Goal: Transaction & Acquisition: Book appointment/travel/reservation

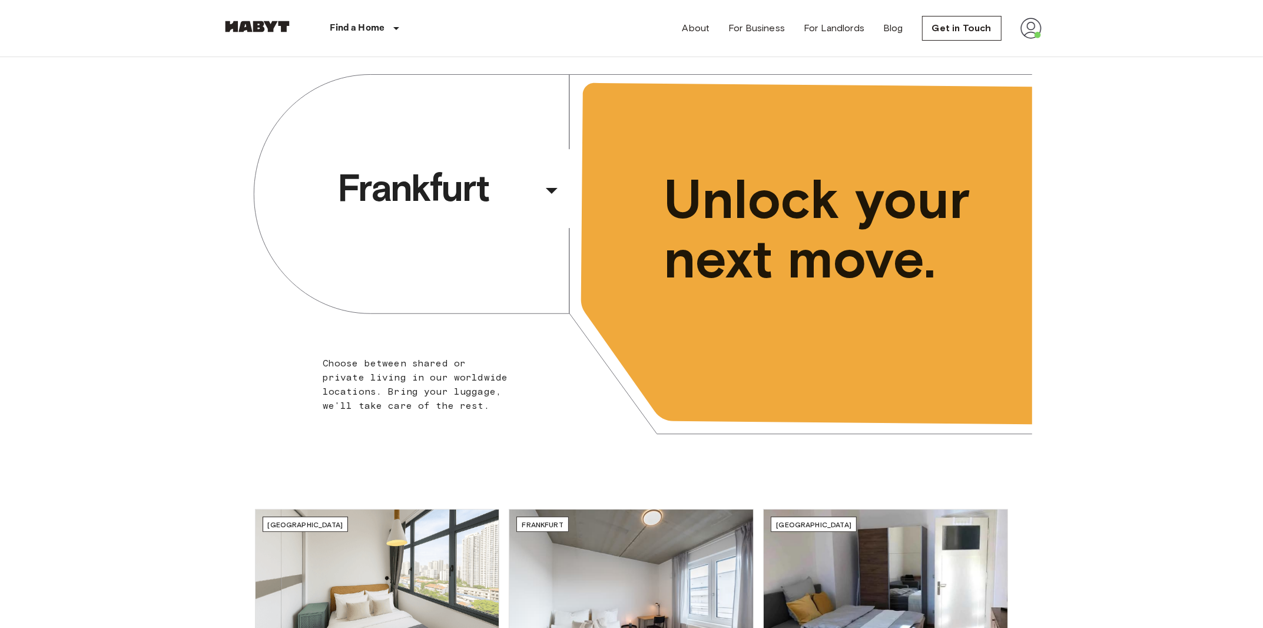
click at [1029, 29] on img at bounding box center [1031, 28] width 21 height 21
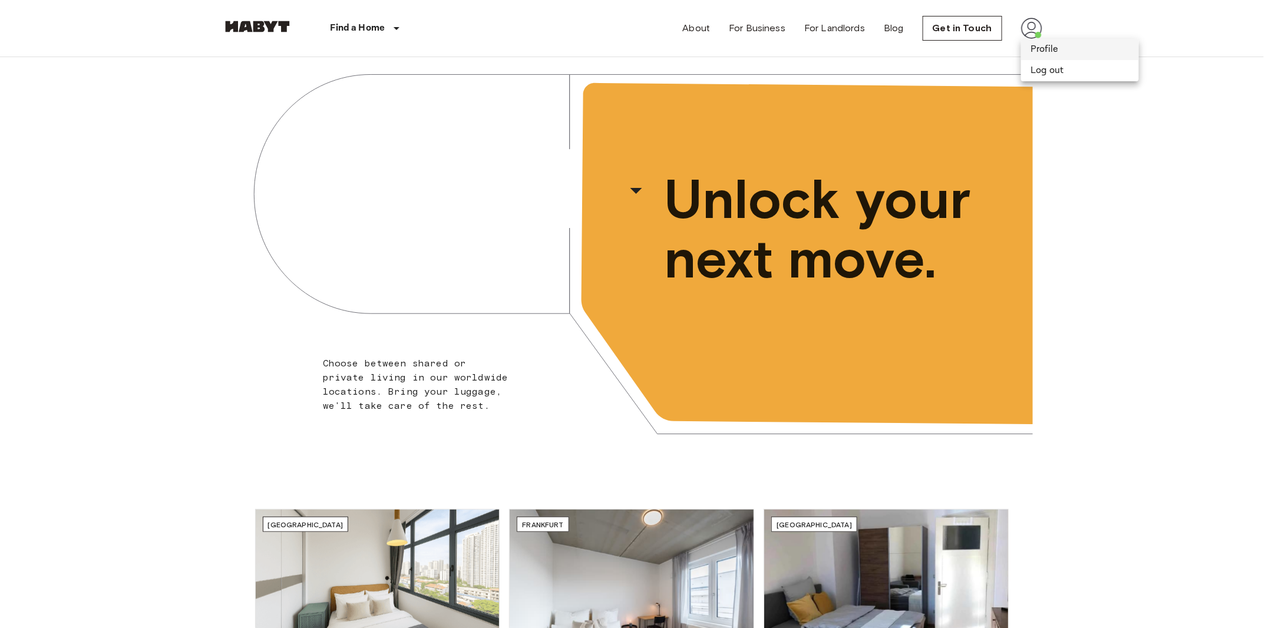
click at [1044, 54] on li "Profile" at bounding box center [1080, 49] width 118 height 21
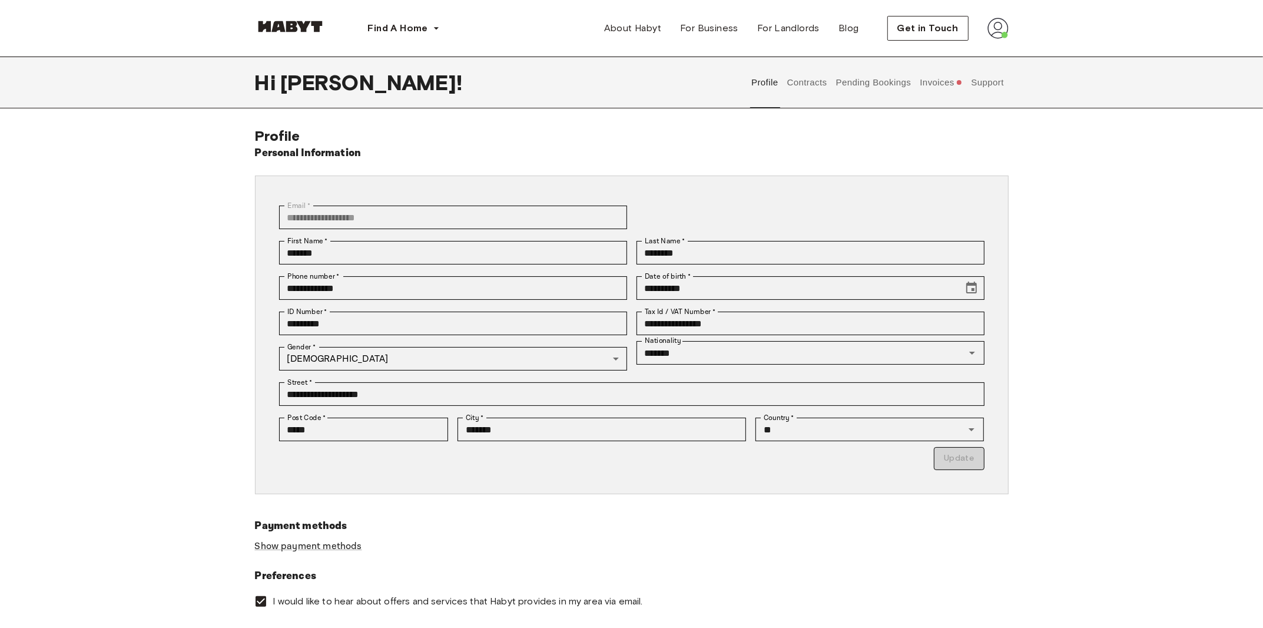
click at [822, 85] on button "Contracts" at bounding box center [807, 83] width 43 height 52
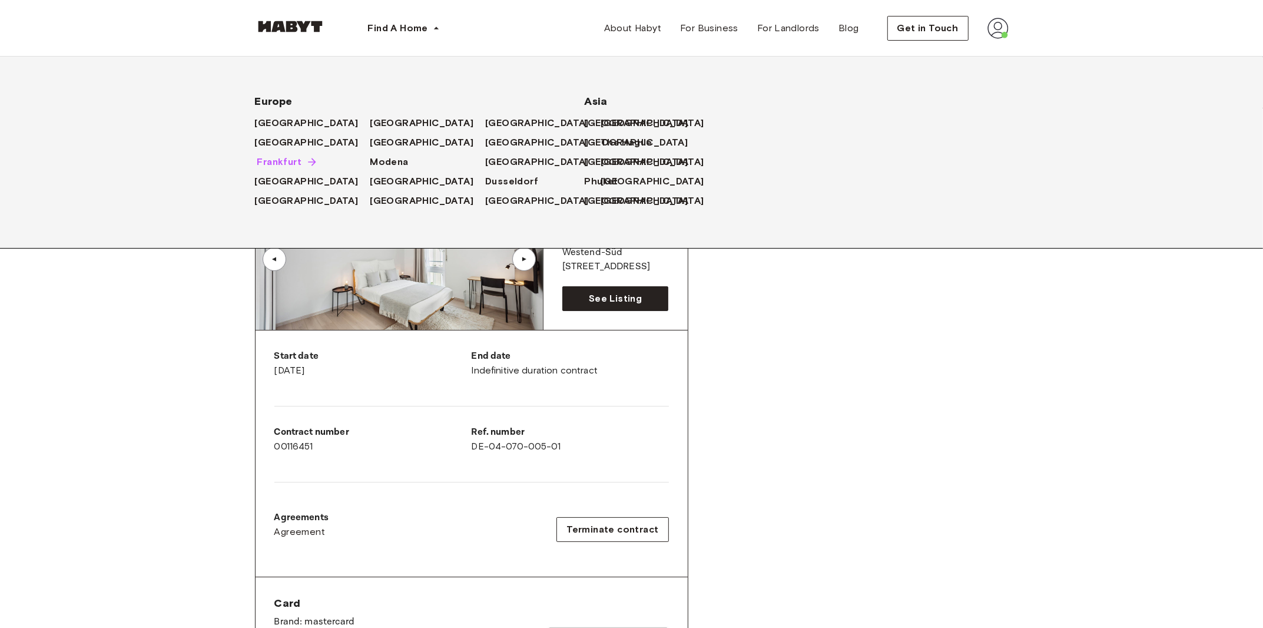
click at [279, 163] on span "Frankfurt" at bounding box center [279, 162] width 45 height 14
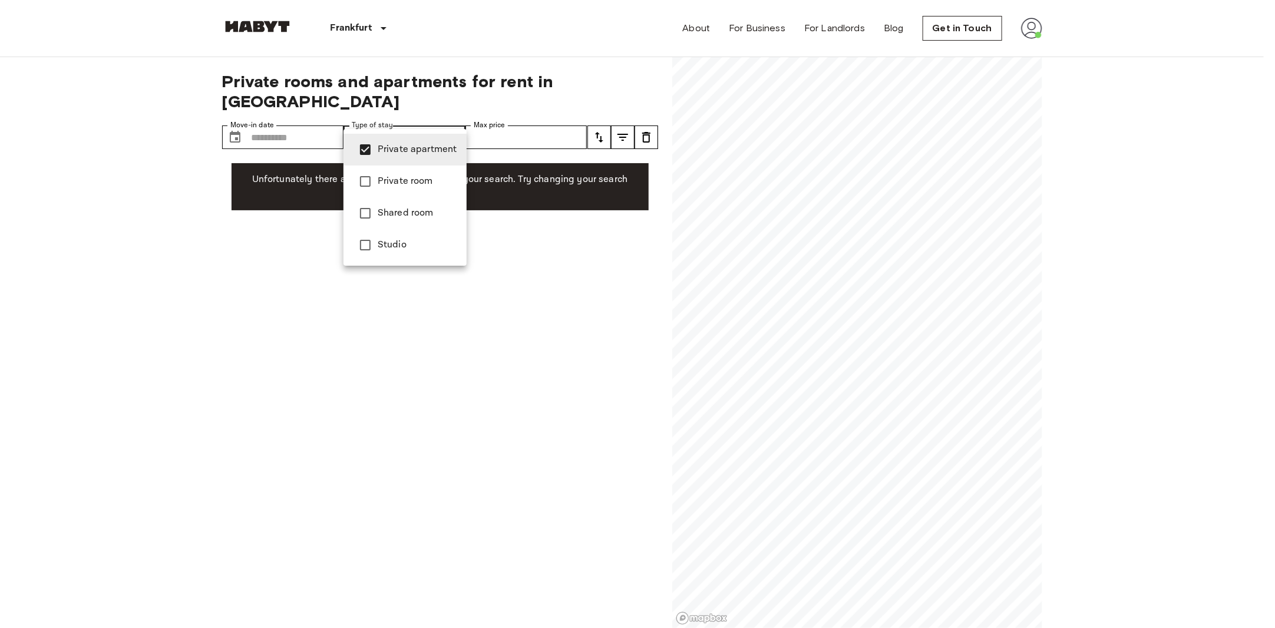
type input "**********"
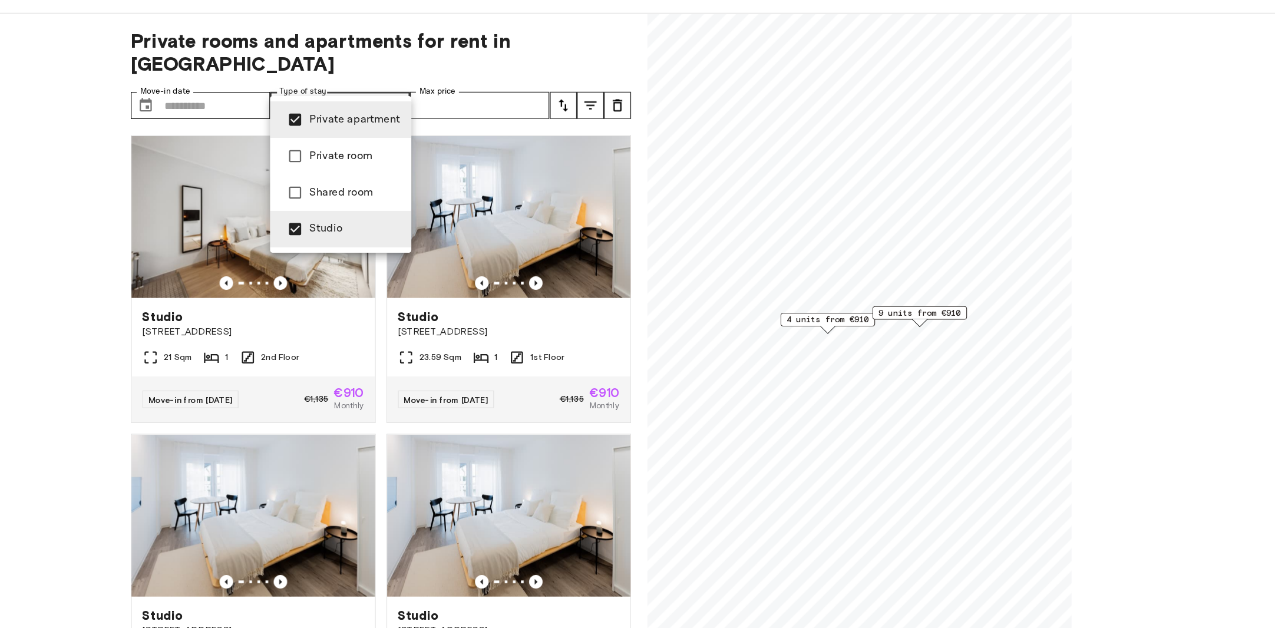
click at [849, 359] on div at bounding box center [637, 314] width 1275 height 628
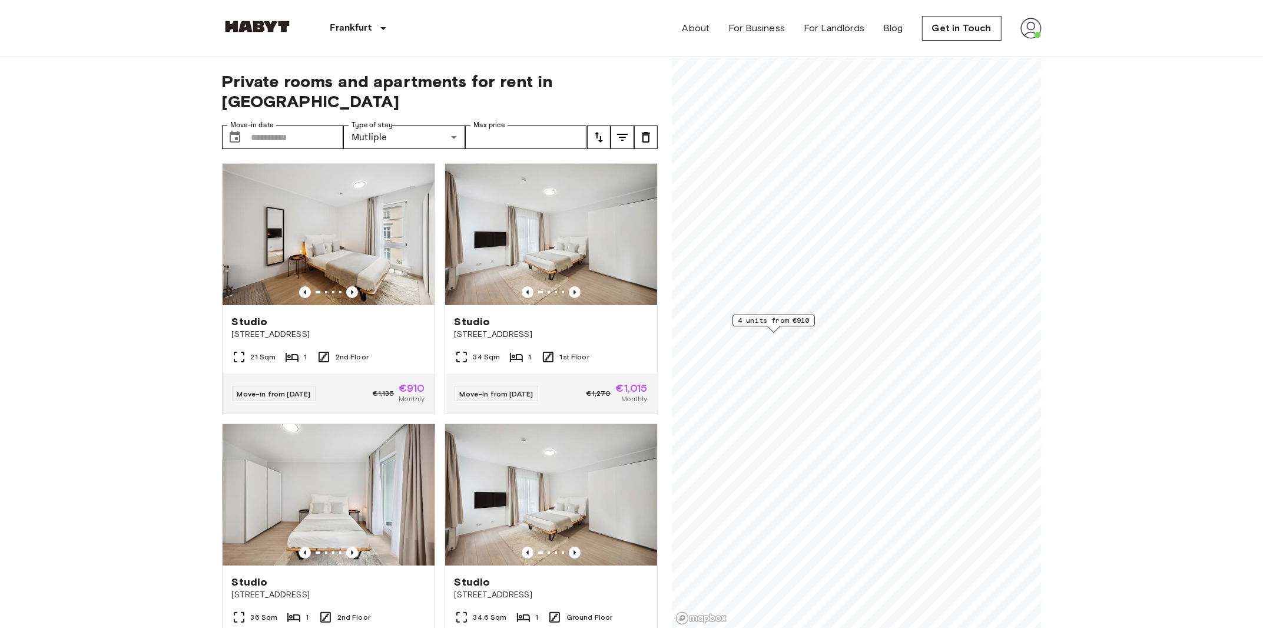
click at [781, 320] on span "4 units from €910" at bounding box center [774, 320] width 72 height 11
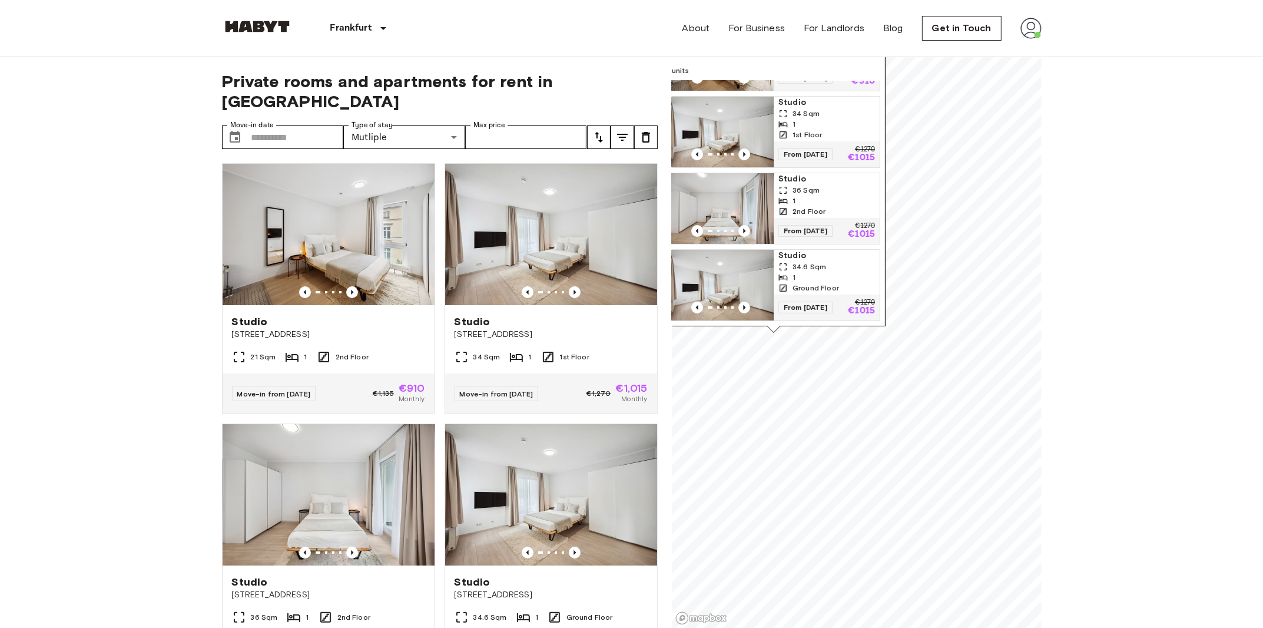
scroll to position [97, 0]
click at [752, 173] on img "Map marker" at bounding box center [721, 208] width 106 height 71
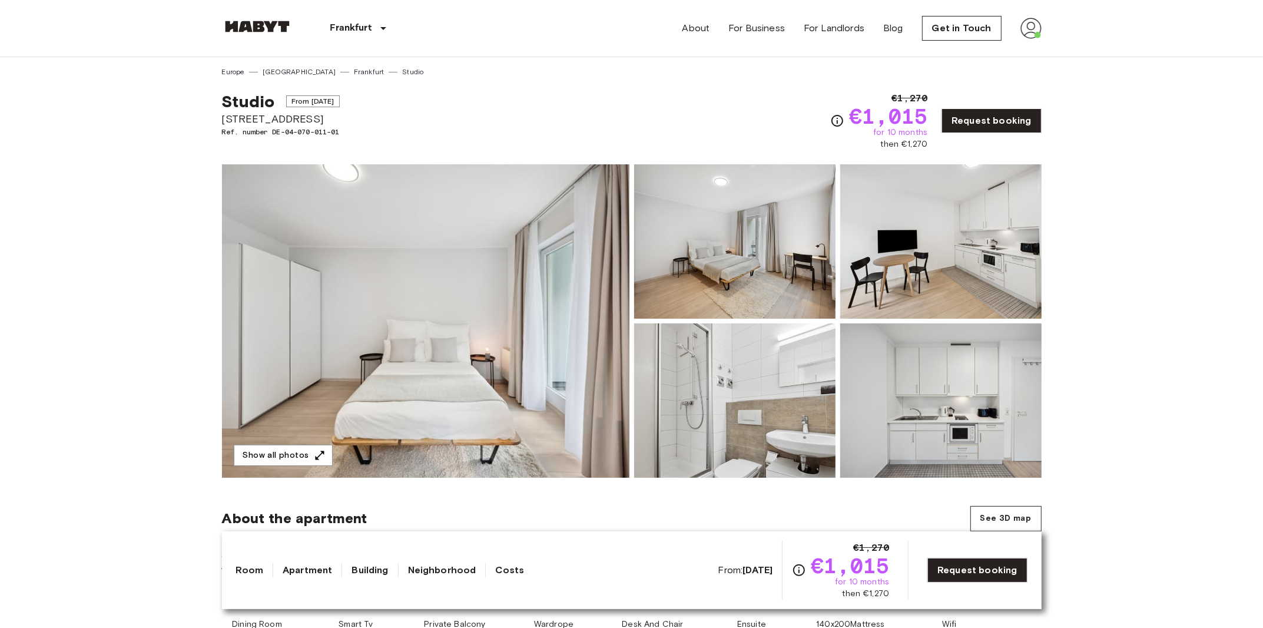
click at [472, 322] on img at bounding box center [426, 320] width 408 height 313
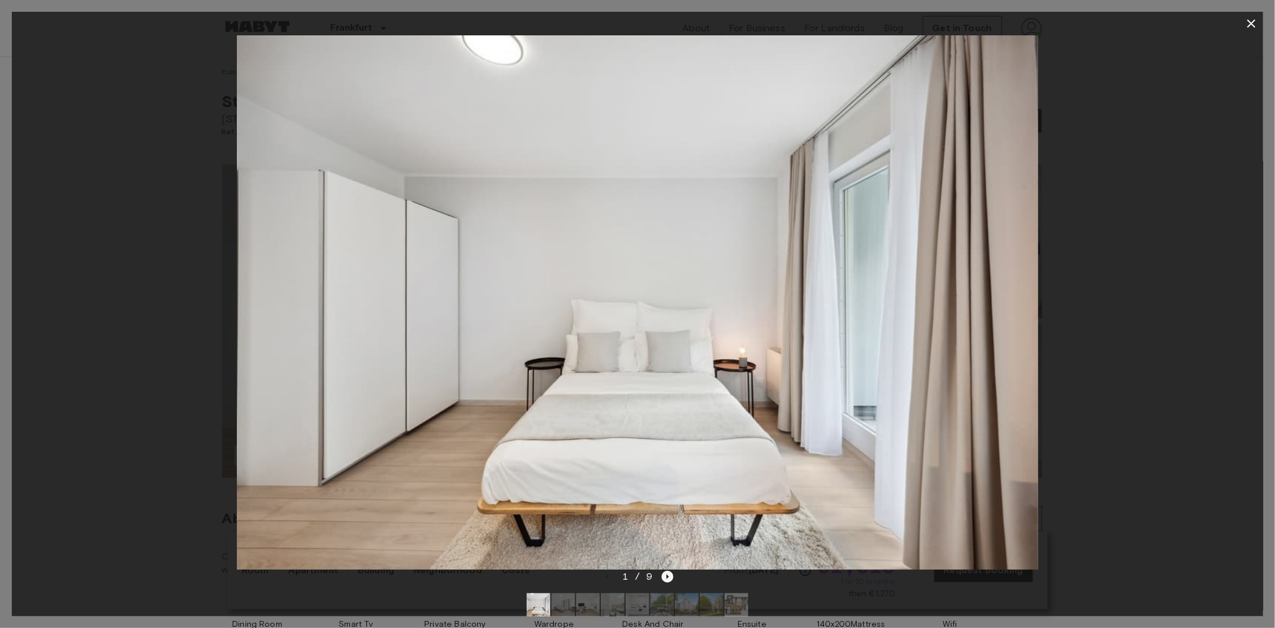
click at [664, 577] on icon "Next image" at bounding box center [667, 577] width 12 height 12
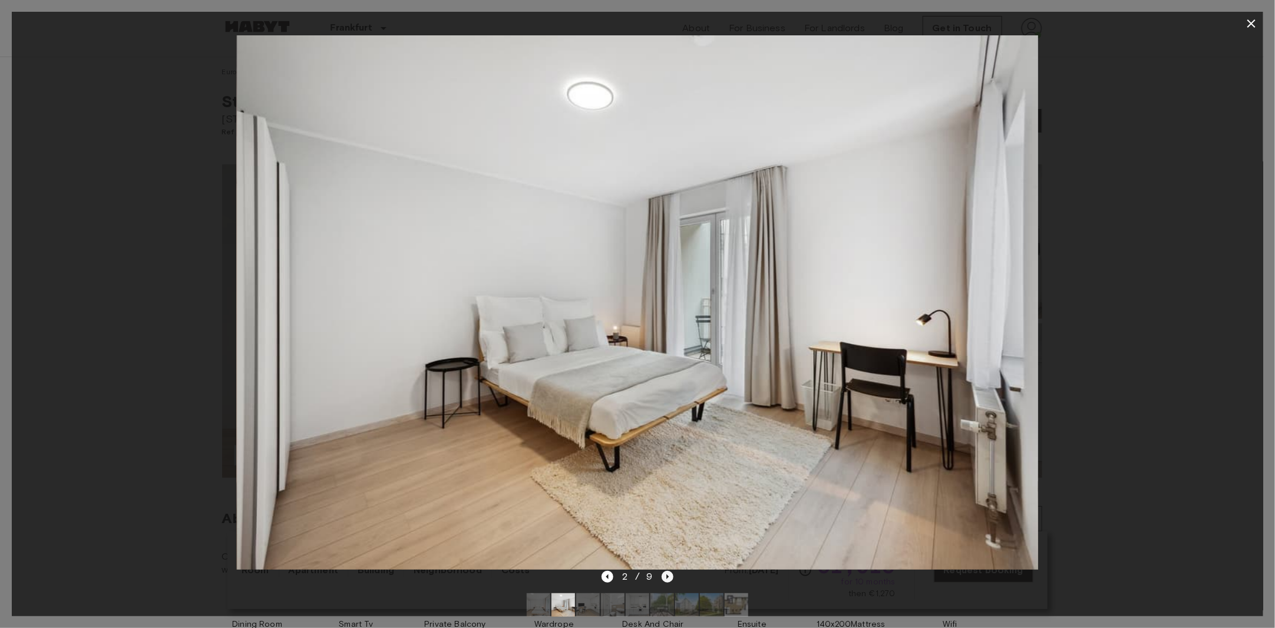
click at [664, 577] on icon "Next image" at bounding box center [667, 577] width 12 height 12
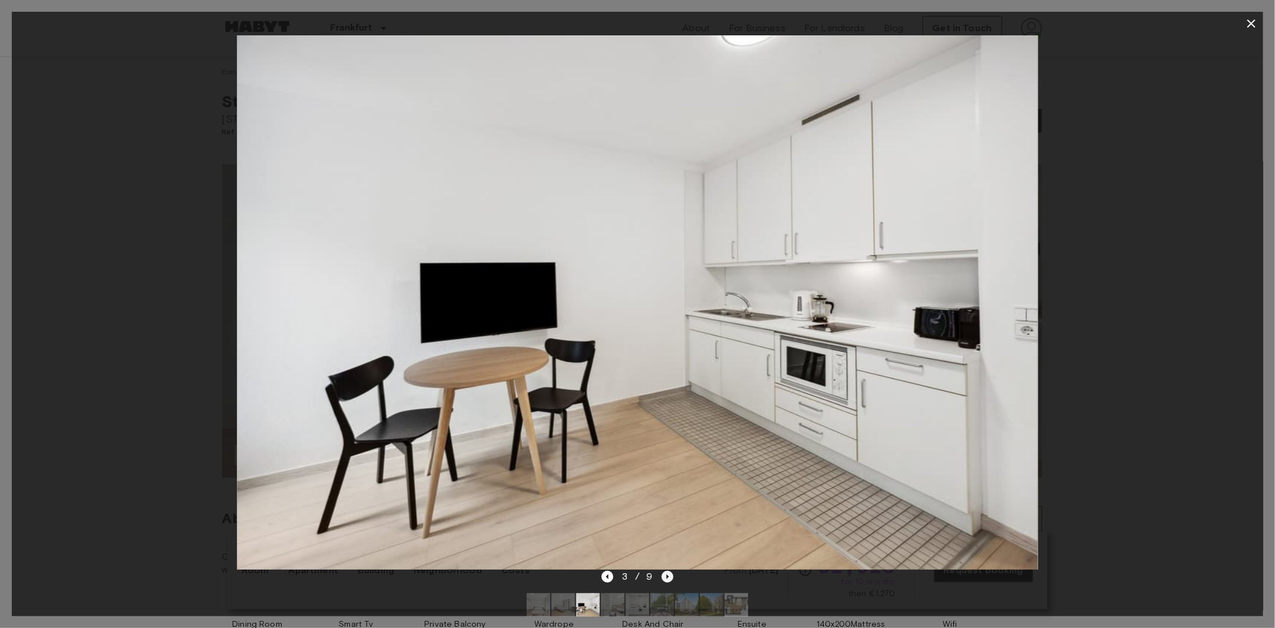
click at [664, 577] on icon "Next image" at bounding box center [667, 577] width 12 height 12
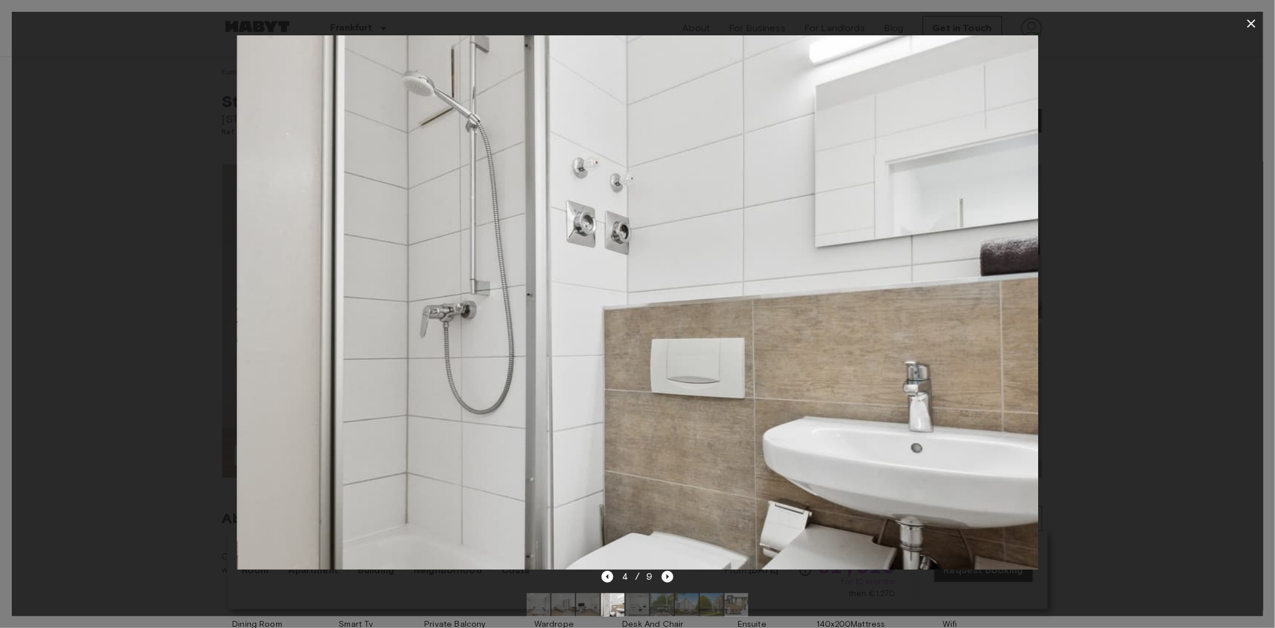
click at [664, 577] on icon "Next image" at bounding box center [667, 577] width 12 height 12
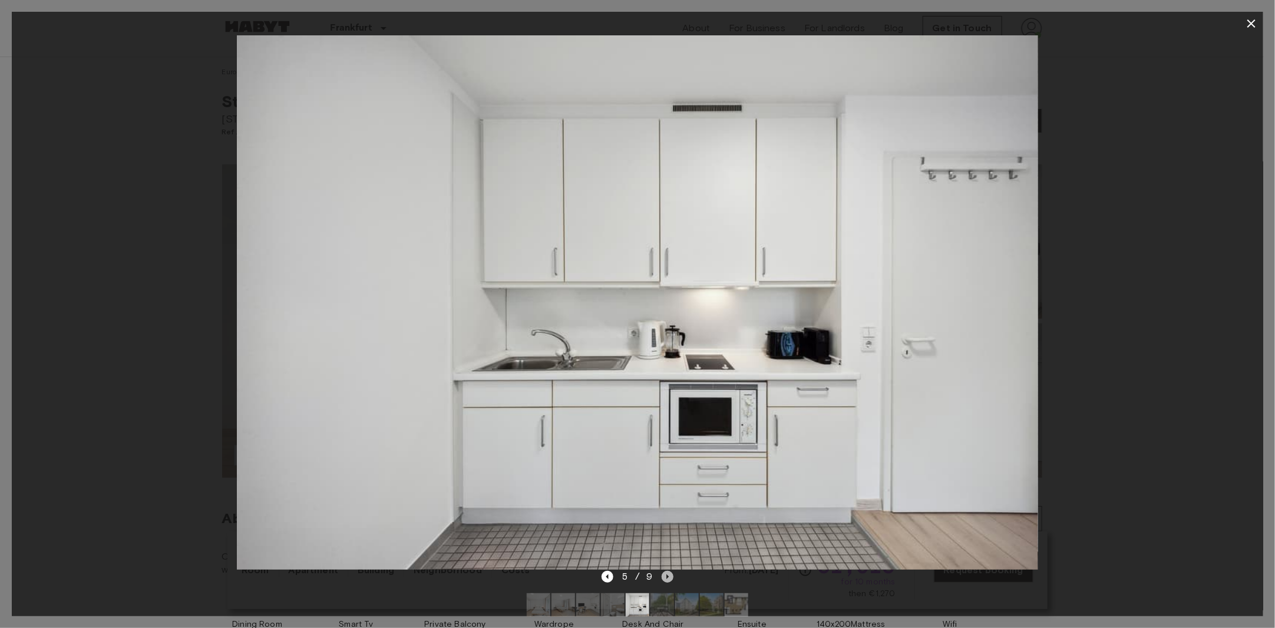
click at [664, 577] on icon "Next image" at bounding box center [667, 577] width 12 height 12
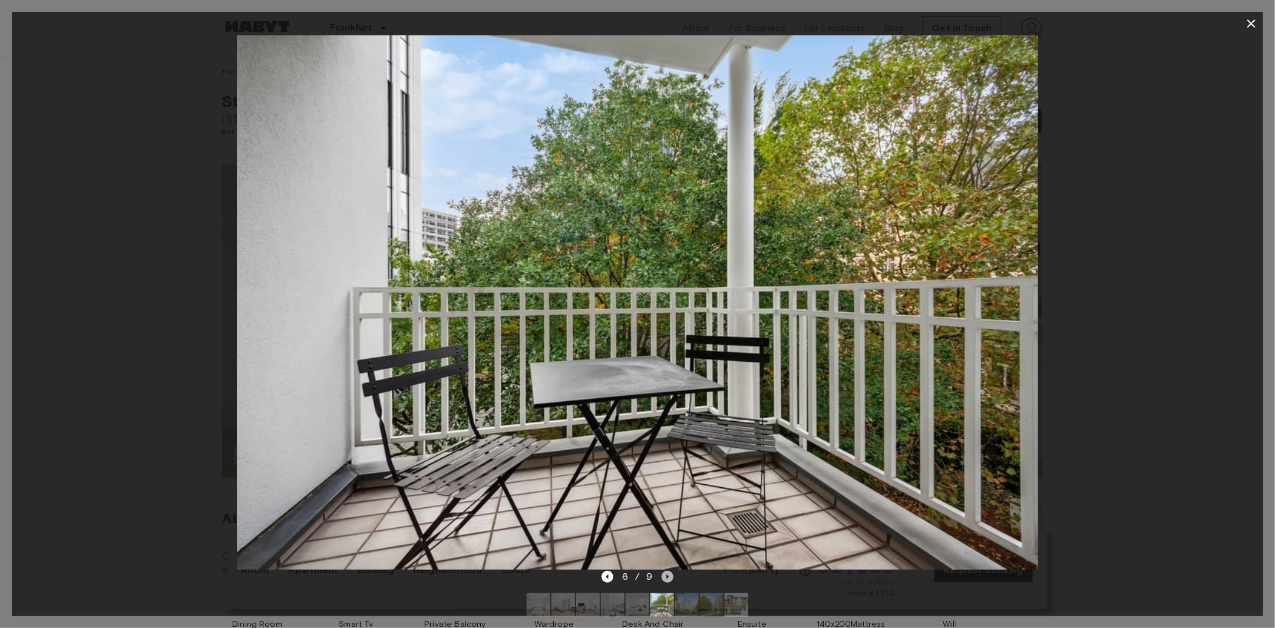
click at [664, 577] on icon "Next image" at bounding box center [667, 577] width 12 height 12
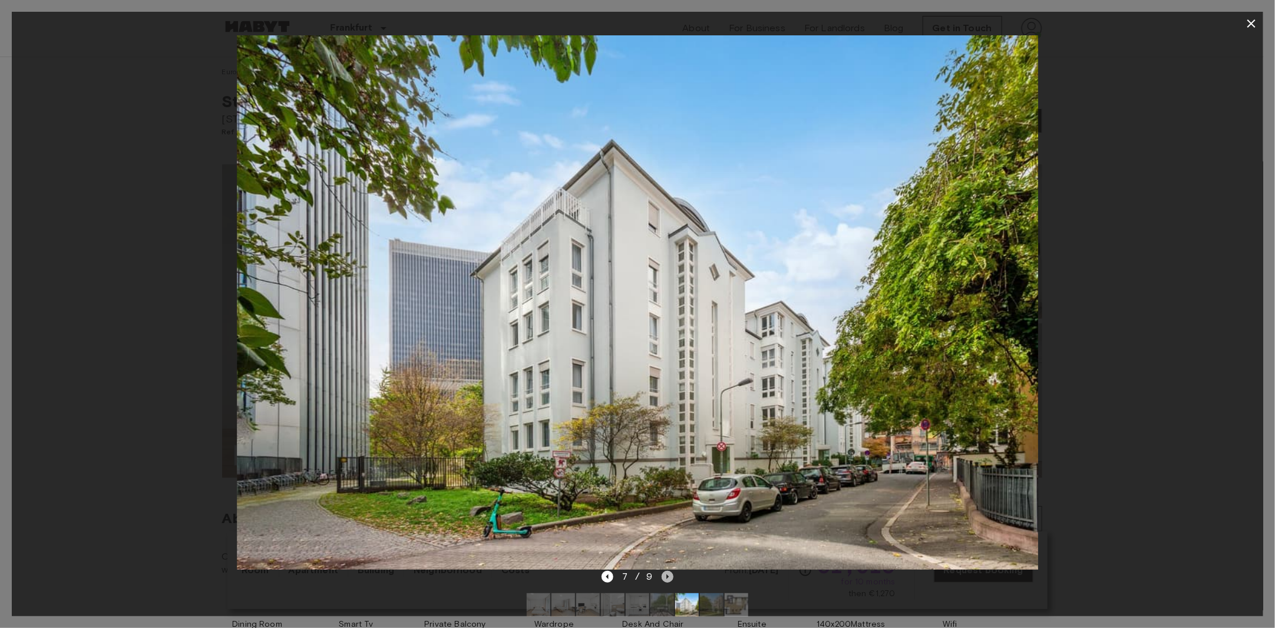
click at [664, 577] on icon "Next image" at bounding box center [667, 577] width 12 height 12
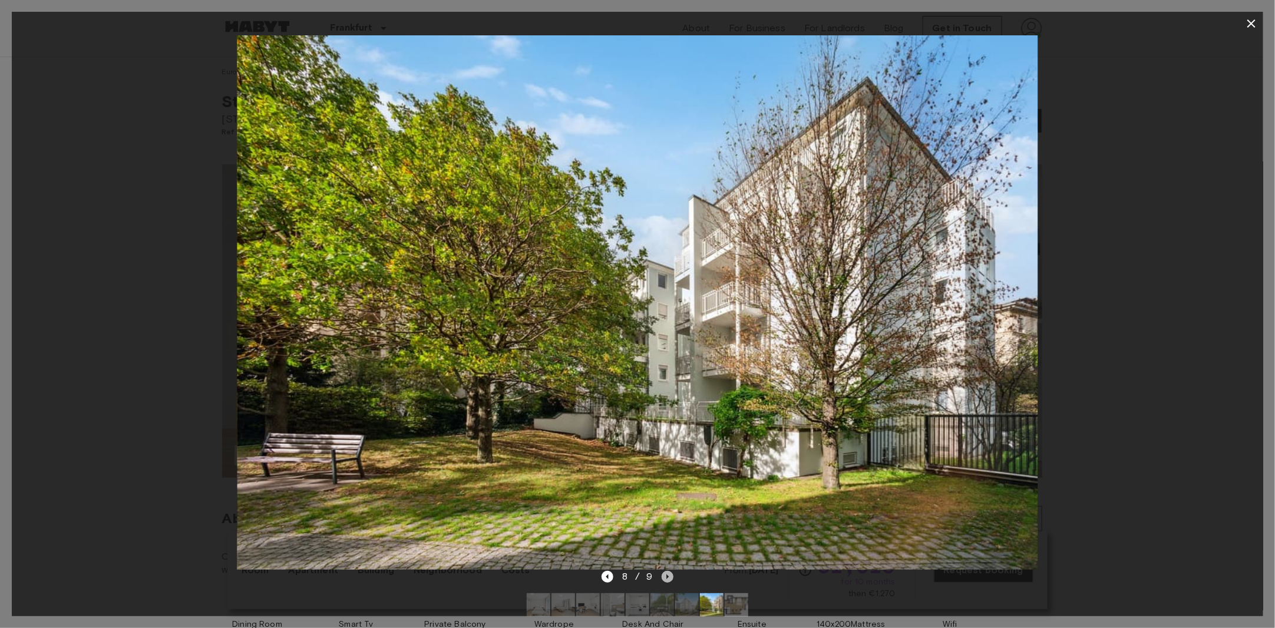
click at [664, 577] on icon "Next image" at bounding box center [667, 577] width 12 height 12
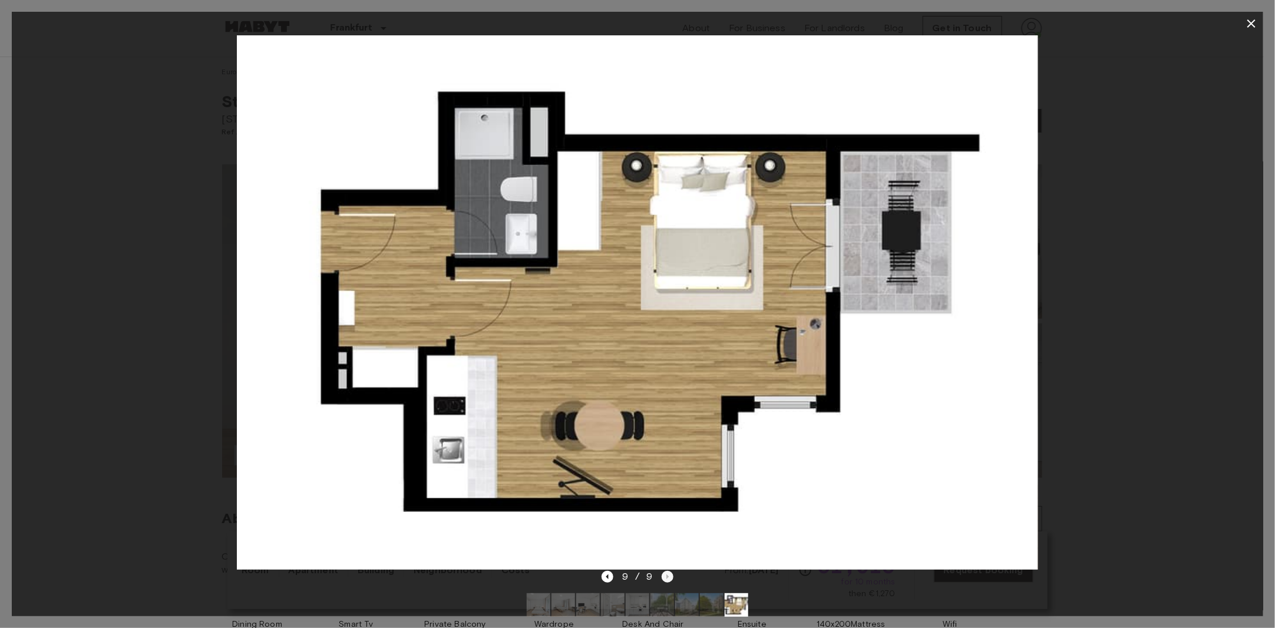
click at [664, 577] on div "9 / 9" at bounding box center [637, 577] width 72 height 14
click at [1251, 22] on icon "button" at bounding box center [1251, 23] width 8 height 8
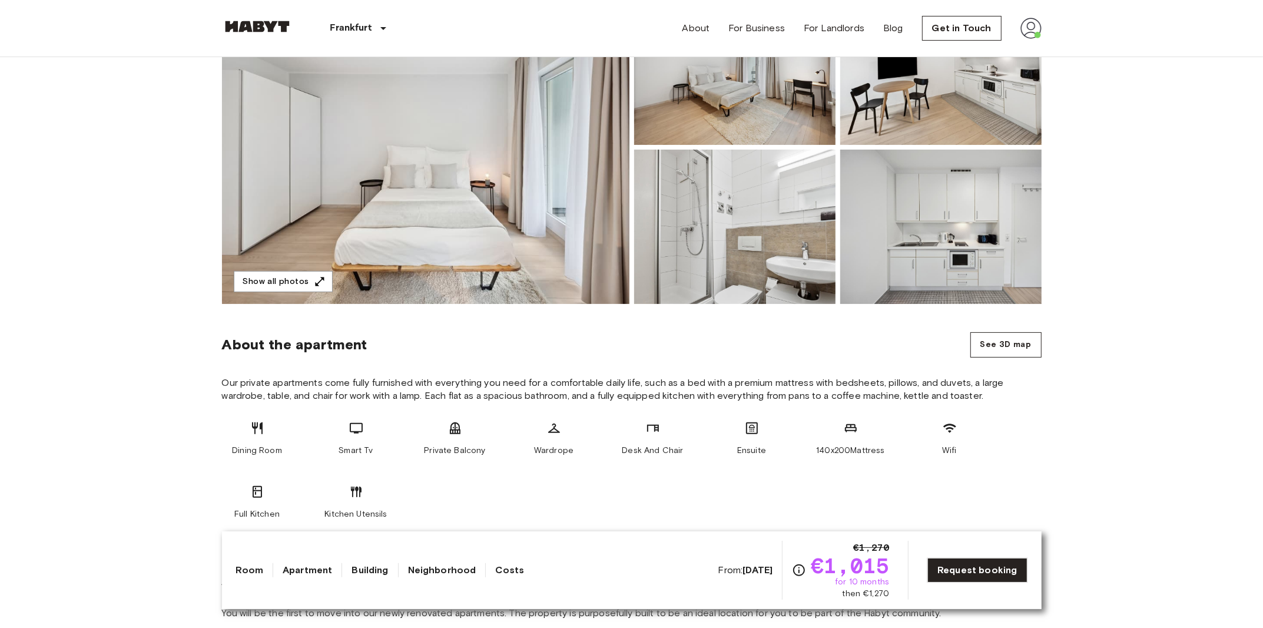
scroll to position [174, 0]
click at [982, 565] on link "Request booking" at bounding box center [978, 570] width 100 height 25
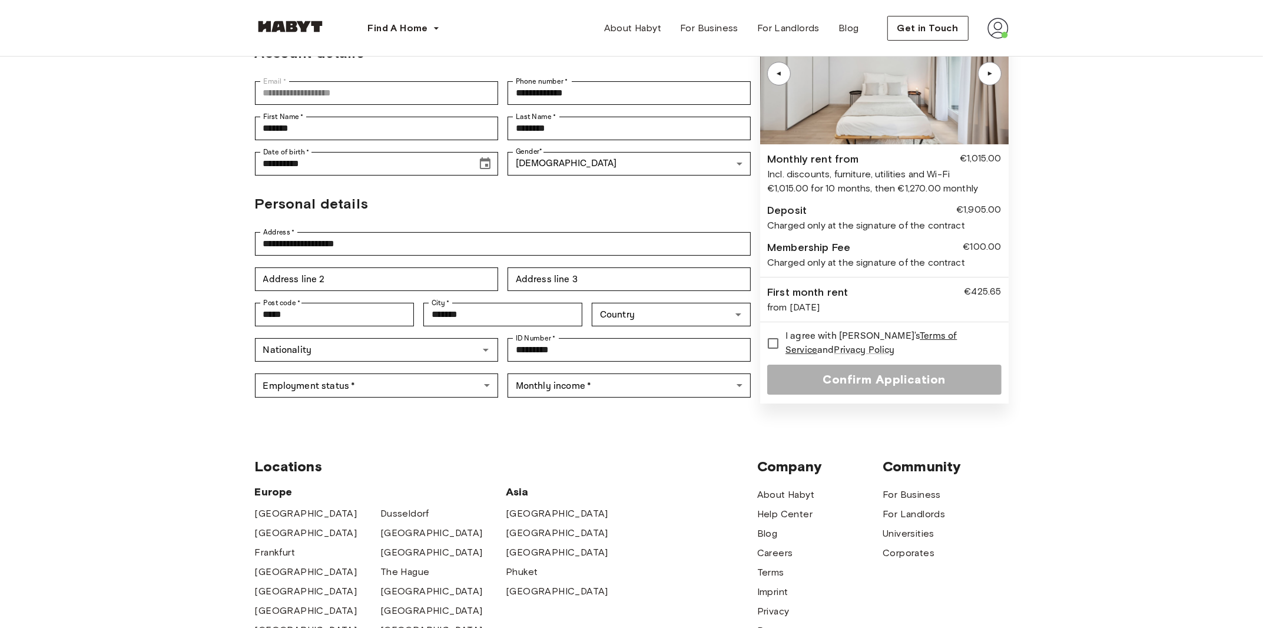
scroll to position [120, 0]
click at [445, 352] on input "Nationality" at bounding box center [367, 349] width 217 height 16
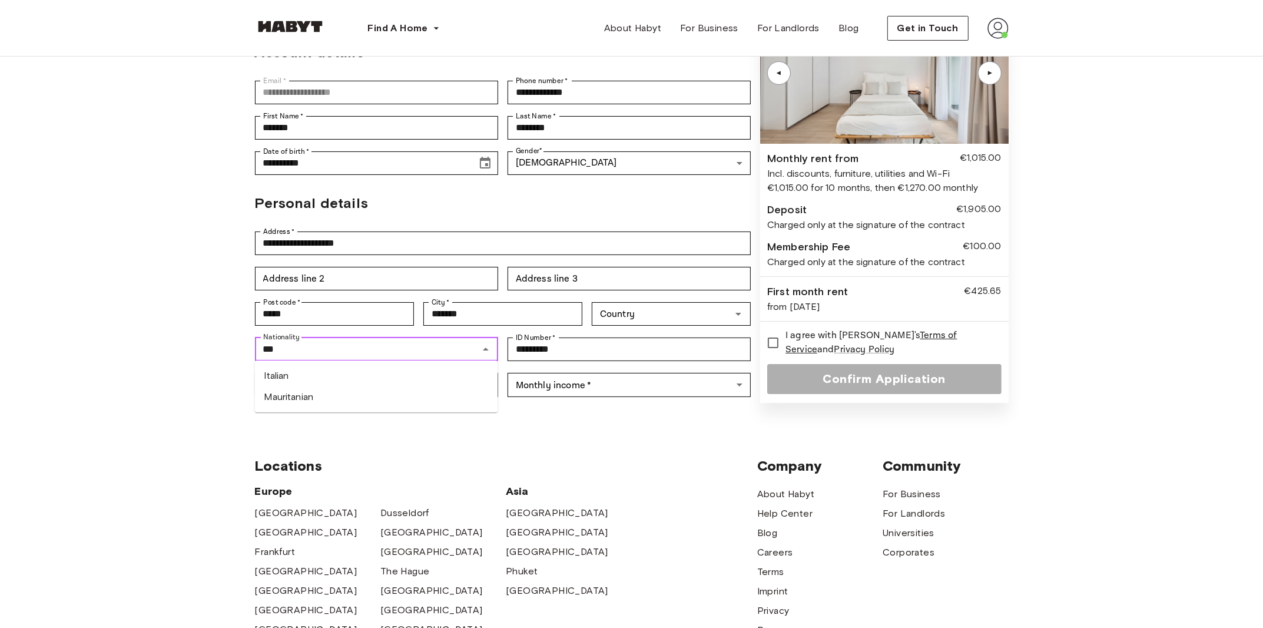
click at [380, 376] on li "Italian" at bounding box center [375, 375] width 243 height 21
type input "*******"
click at [395, 389] on body "**********" at bounding box center [631, 420] width 1263 height 1081
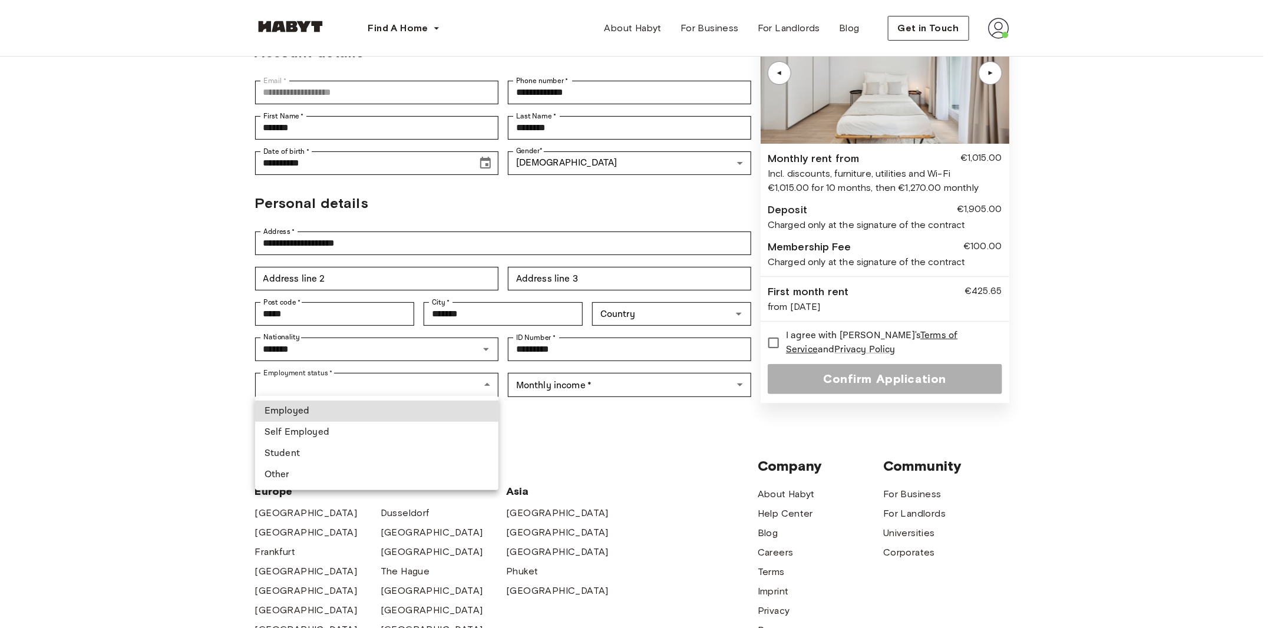
click at [342, 409] on li "Employed" at bounding box center [376, 411] width 243 height 21
type input "********"
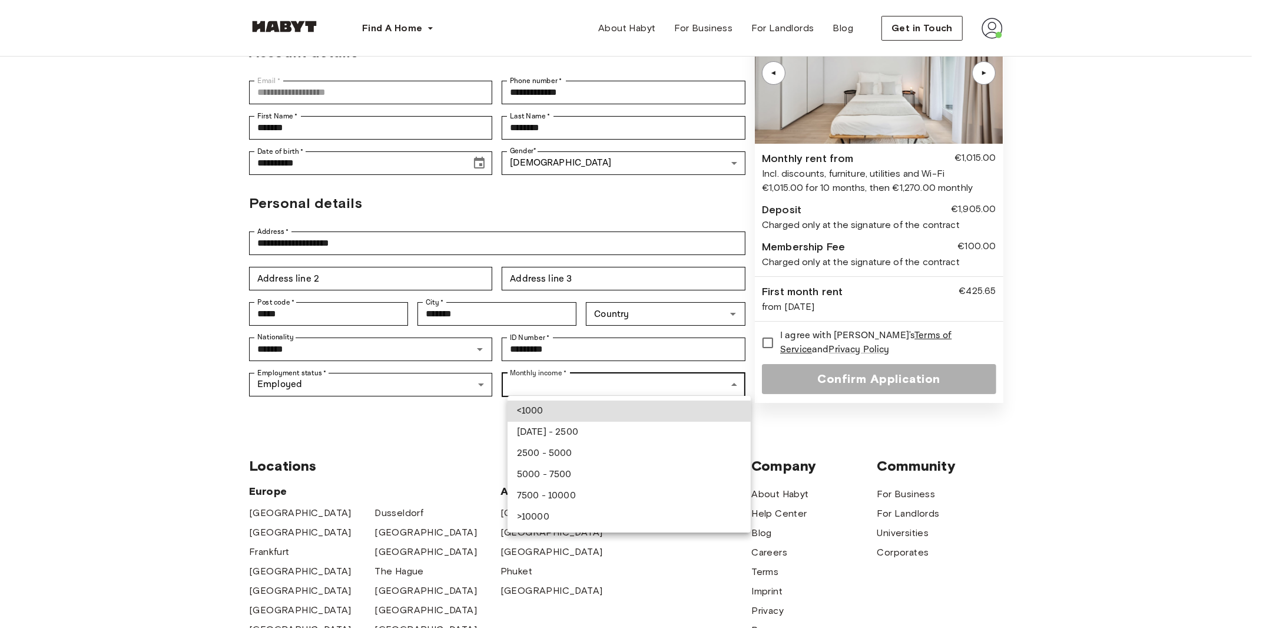
click at [674, 383] on body "**********" at bounding box center [631, 420] width 1263 height 1081
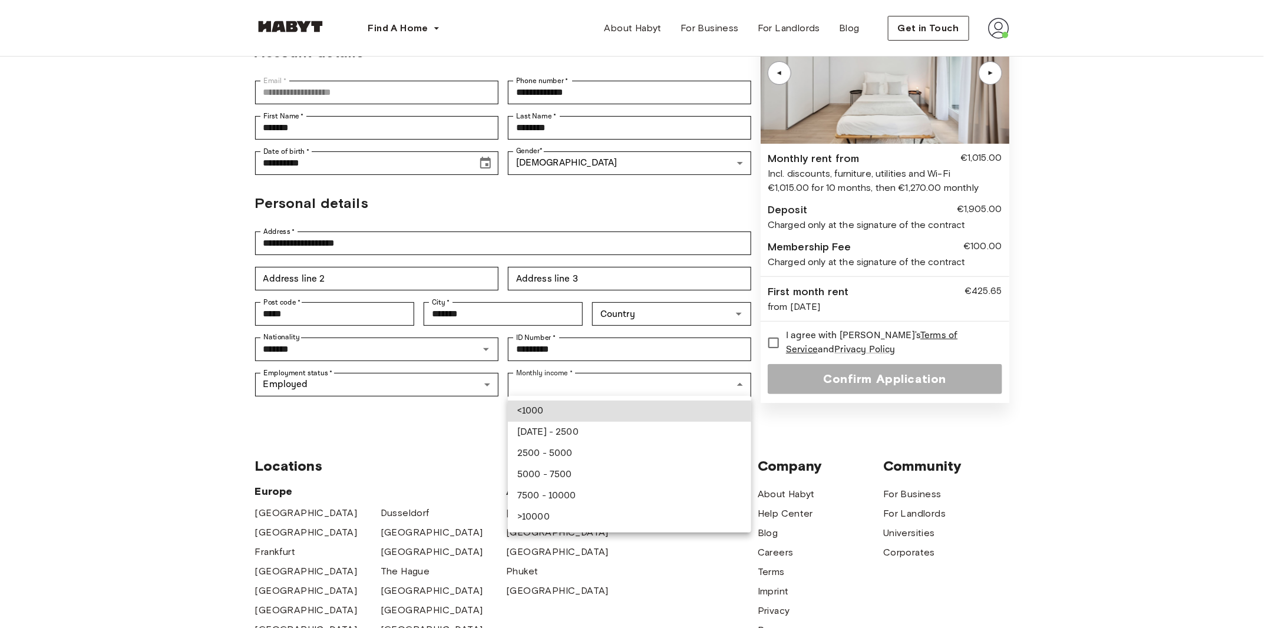
click at [586, 448] on li "2500 - 5000" at bounding box center [629, 453] width 243 height 21
type input "**********"
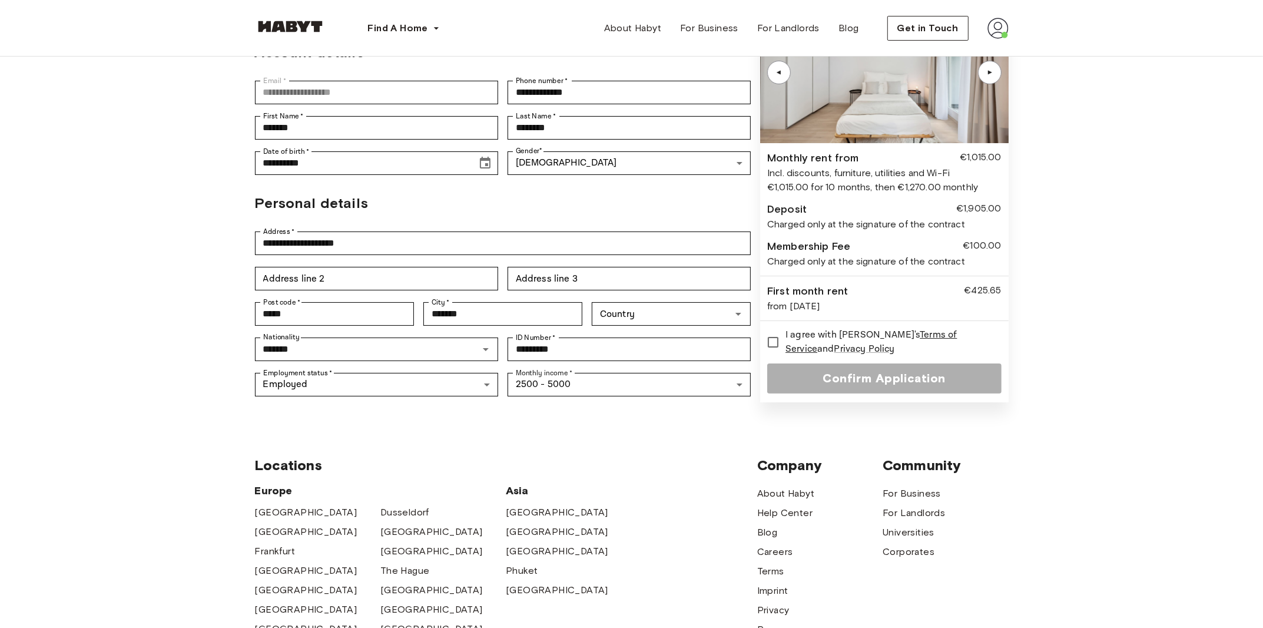
click at [586, 448] on div "Locations Europe Amsterdam Berlin Frankfurt Hamburg Lisbon Madrid Milan Modena …" at bounding box center [632, 605] width 754 height 393
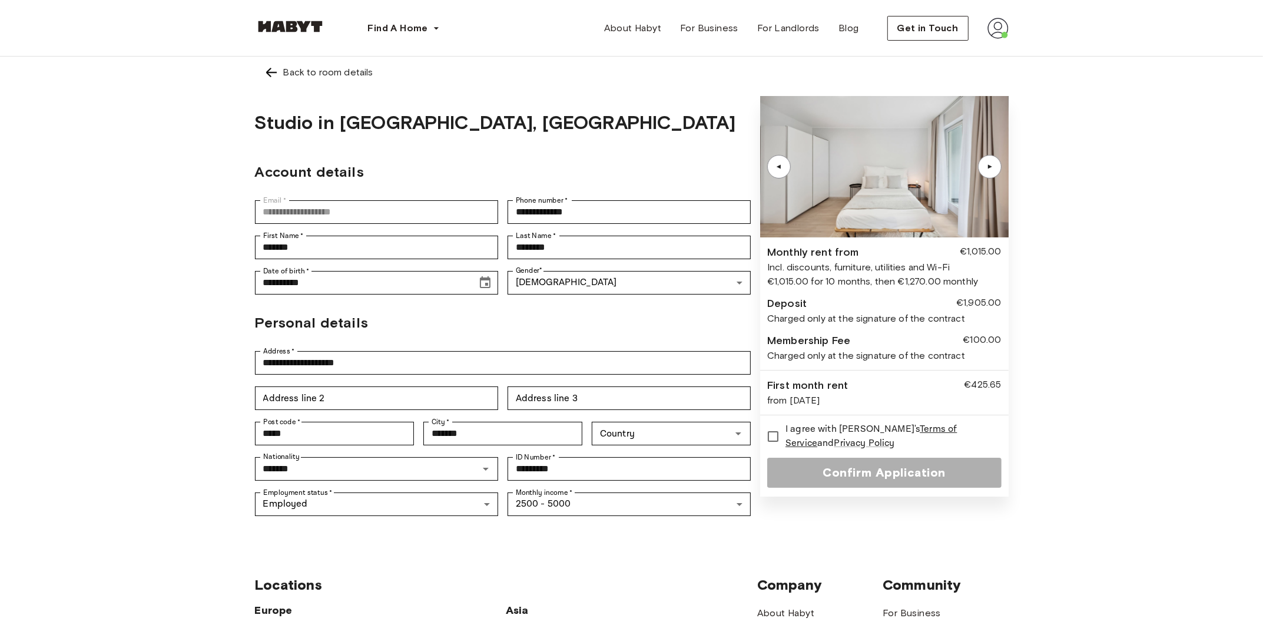
scroll to position [0, 0]
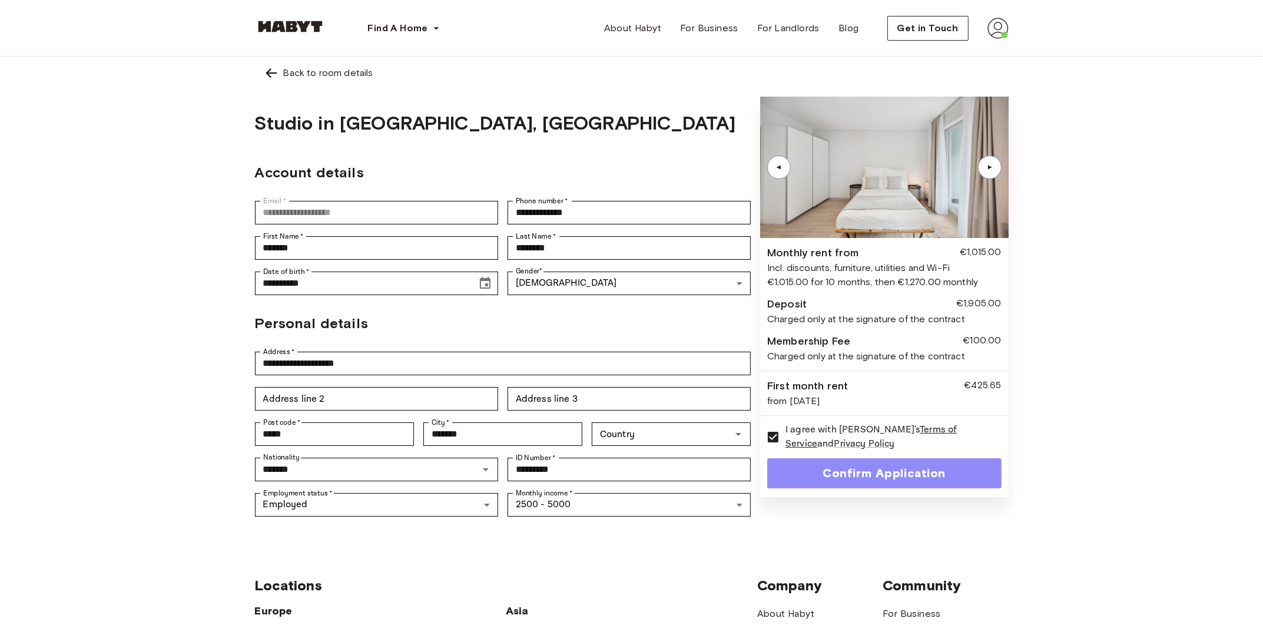
click at [947, 482] on button "Confirm Application" at bounding box center [884, 473] width 234 height 30
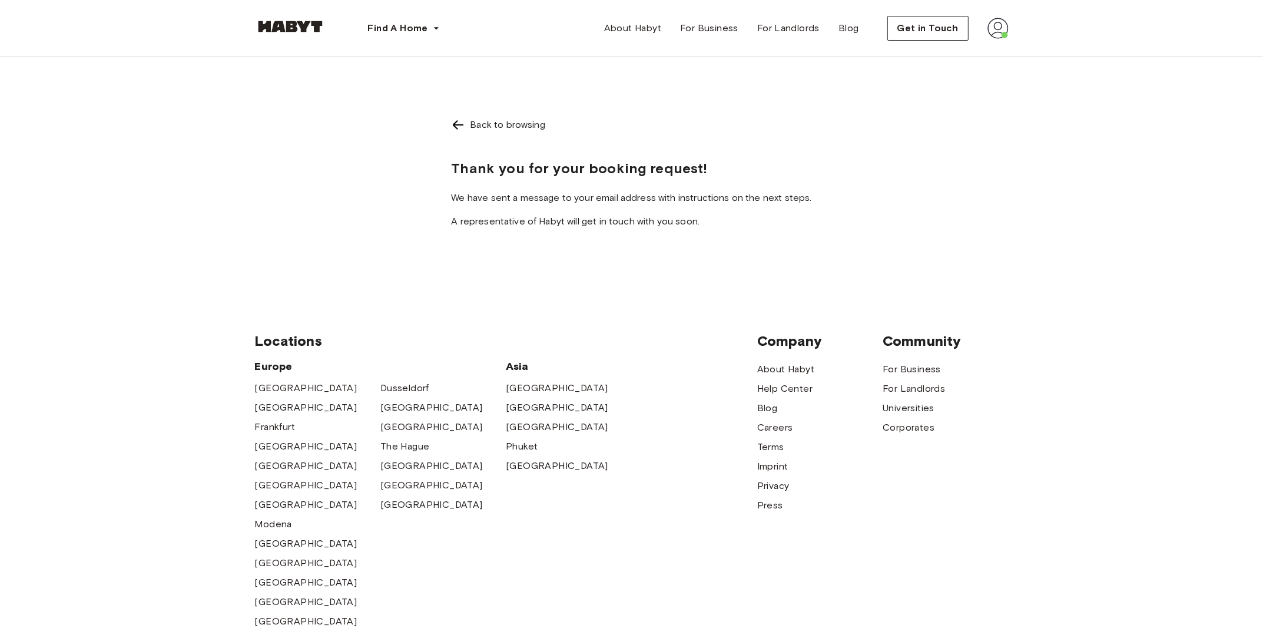
click at [997, 30] on img at bounding box center [998, 28] width 21 height 21
click at [973, 55] on span "Profile" at bounding box center [962, 55] width 29 height 14
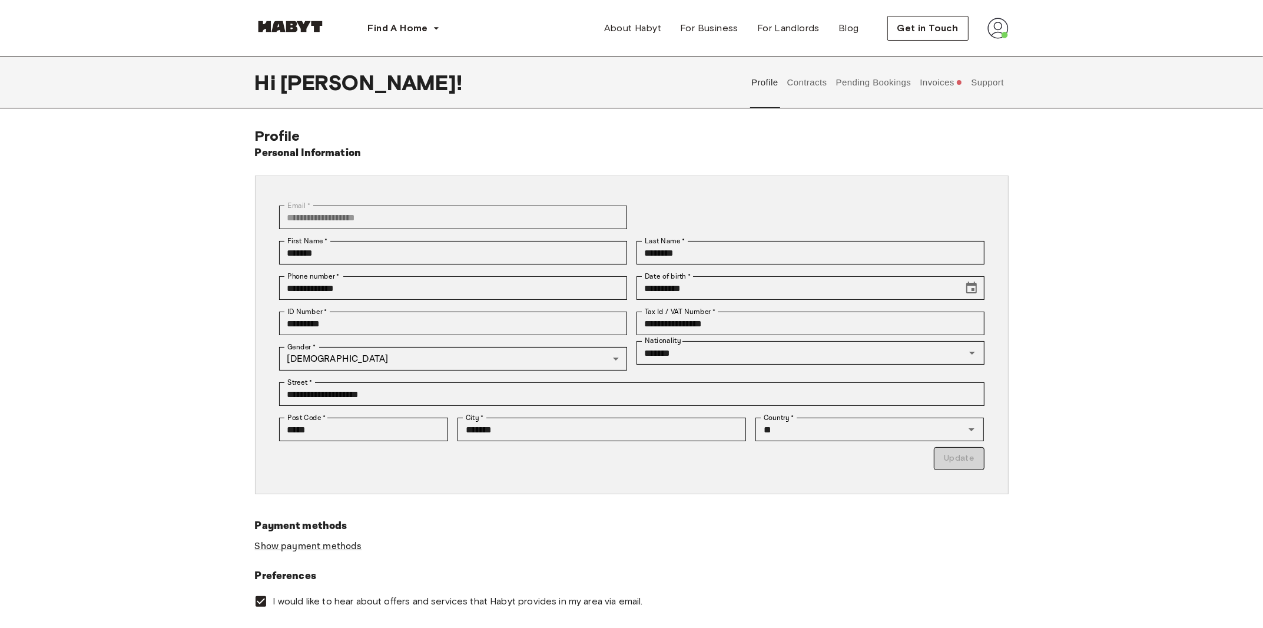
click at [816, 84] on button "Contracts" at bounding box center [807, 83] width 43 height 52
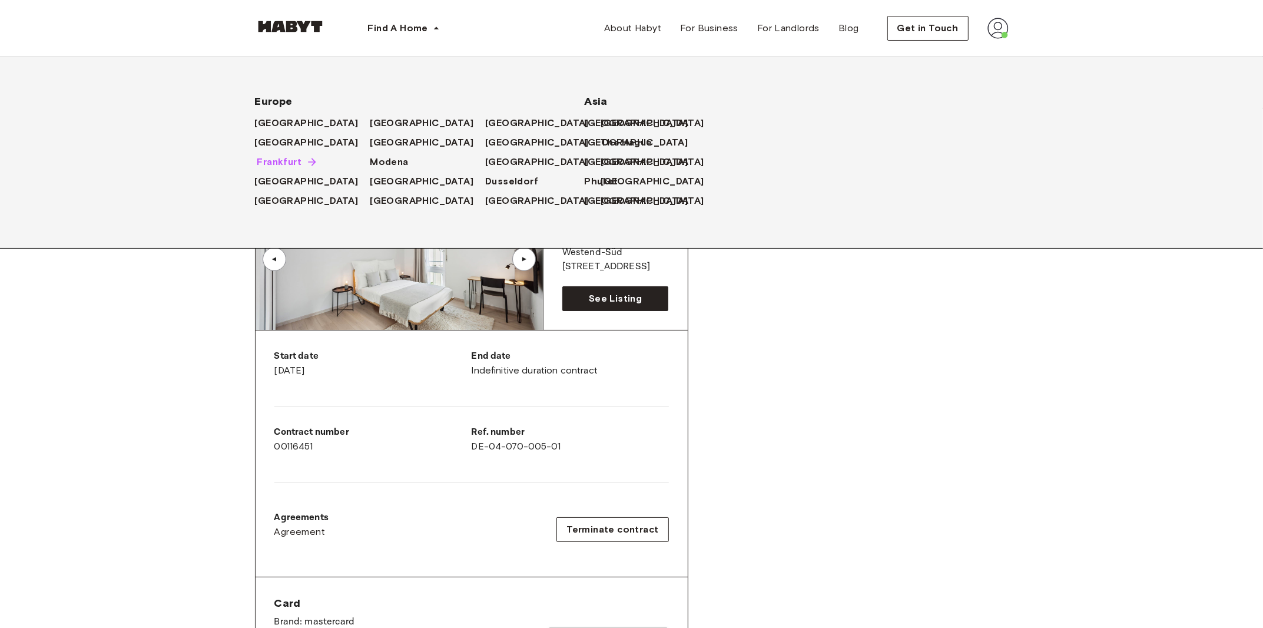
click at [287, 163] on span "Frankfurt" at bounding box center [279, 162] width 45 height 14
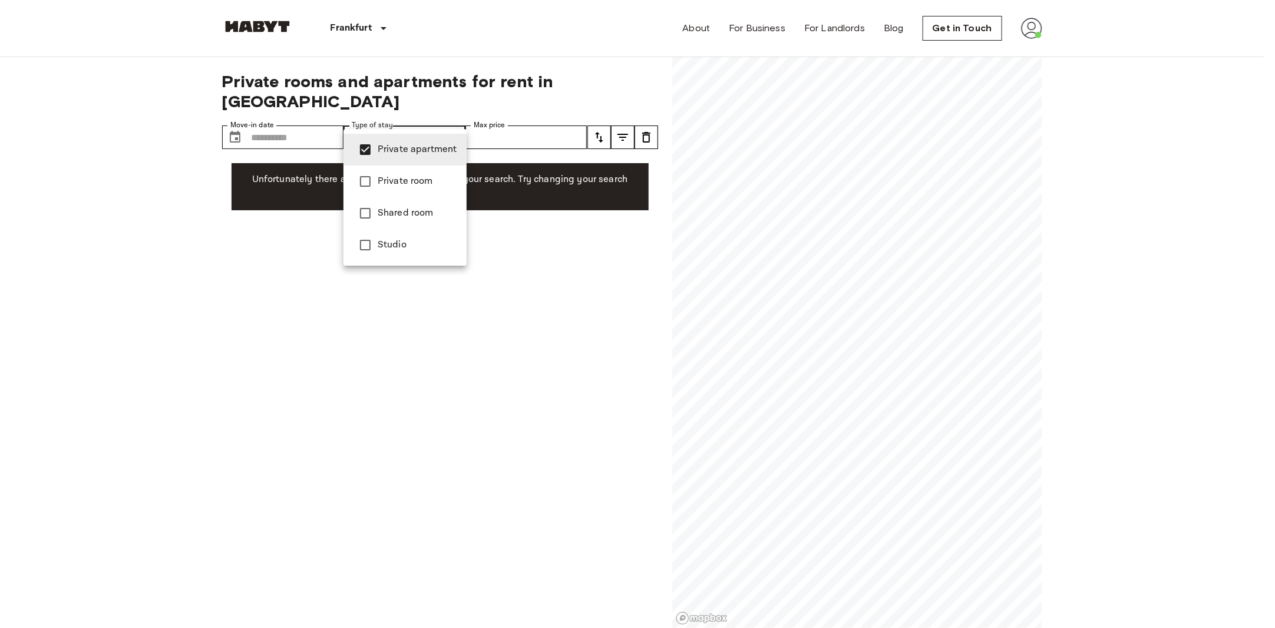
type input "**********"
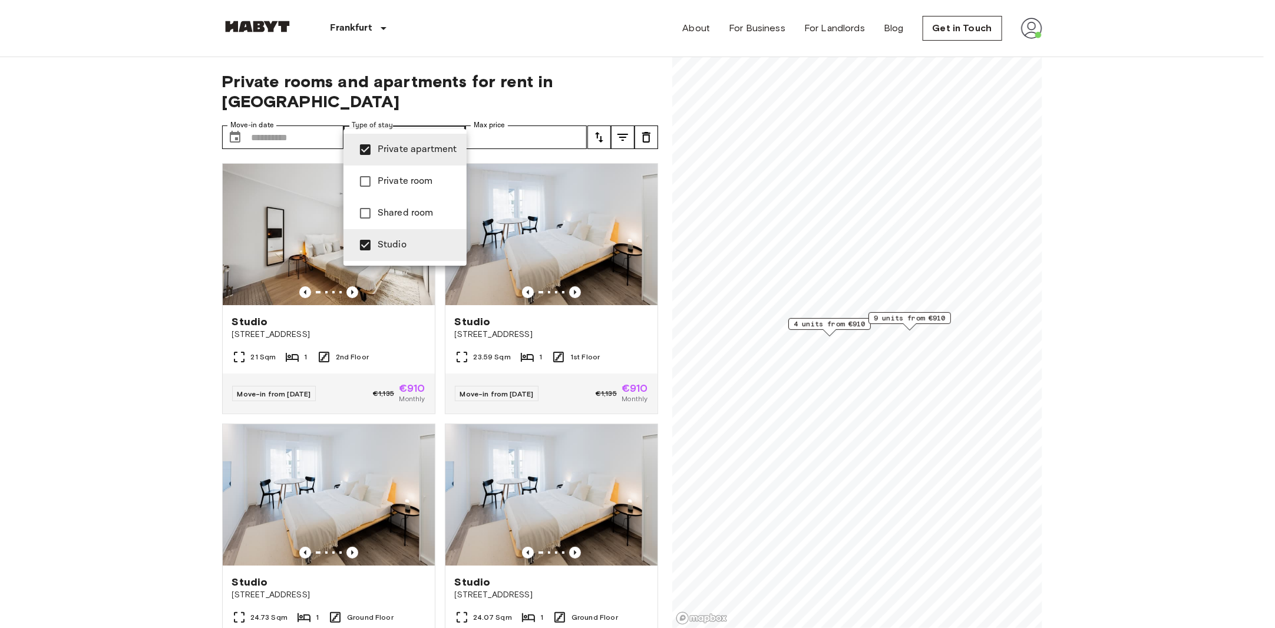
click at [826, 329] on div at bounding box center [637, 314] width 1275 height 628
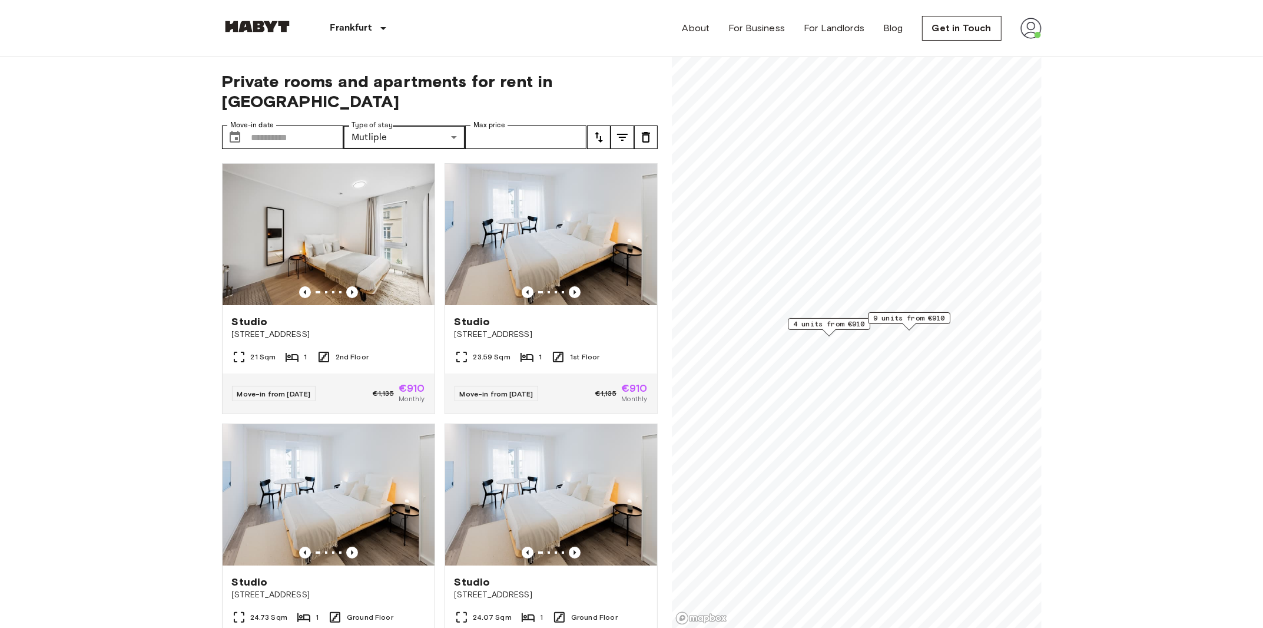
click at [827, 325] on span "4 units from €910" at bounding box center [829, 324] width 72 height 11
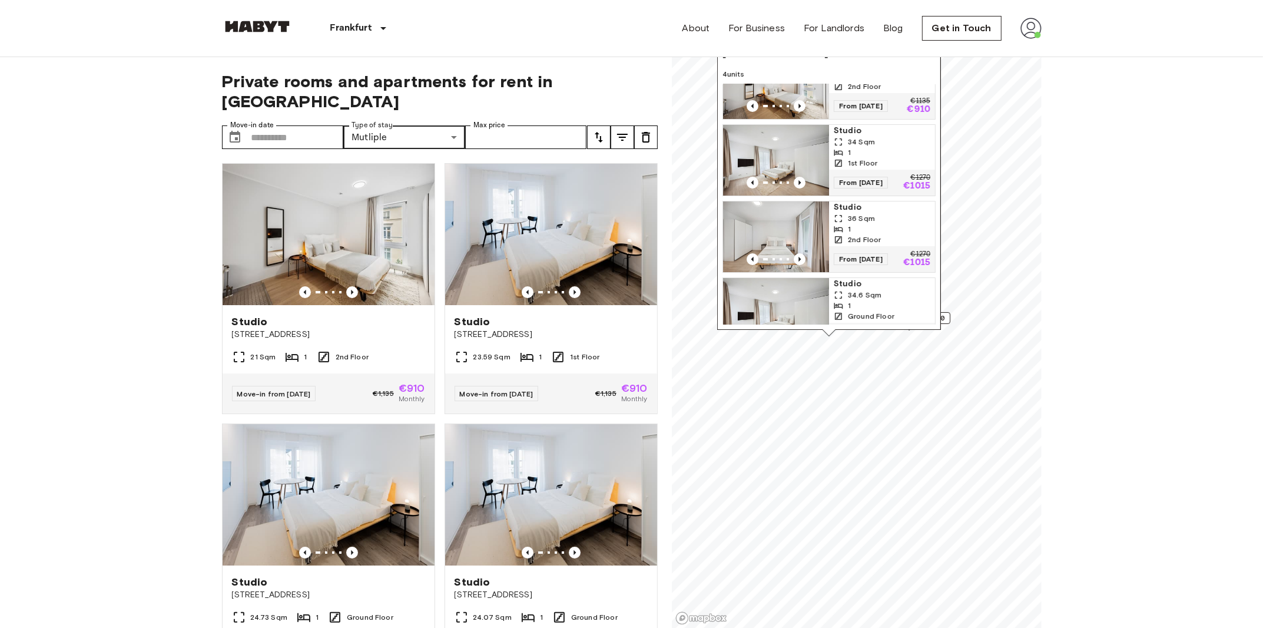
scroll to position [37, 0]
click at [800, 247] on img "Map marker" at bounding box center [776, 236] width 106 height 71
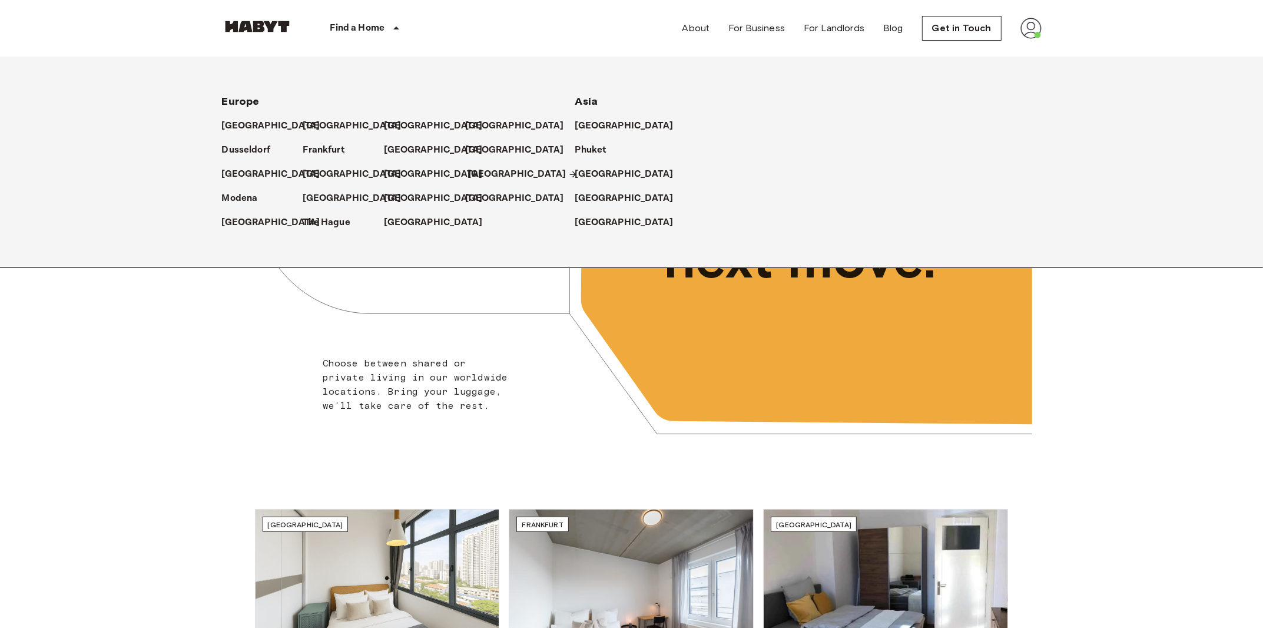
click at [482, 171] on p "[GEOGRAPHIC_DATA]" at bounding box center [517, 174] width 98 height 14
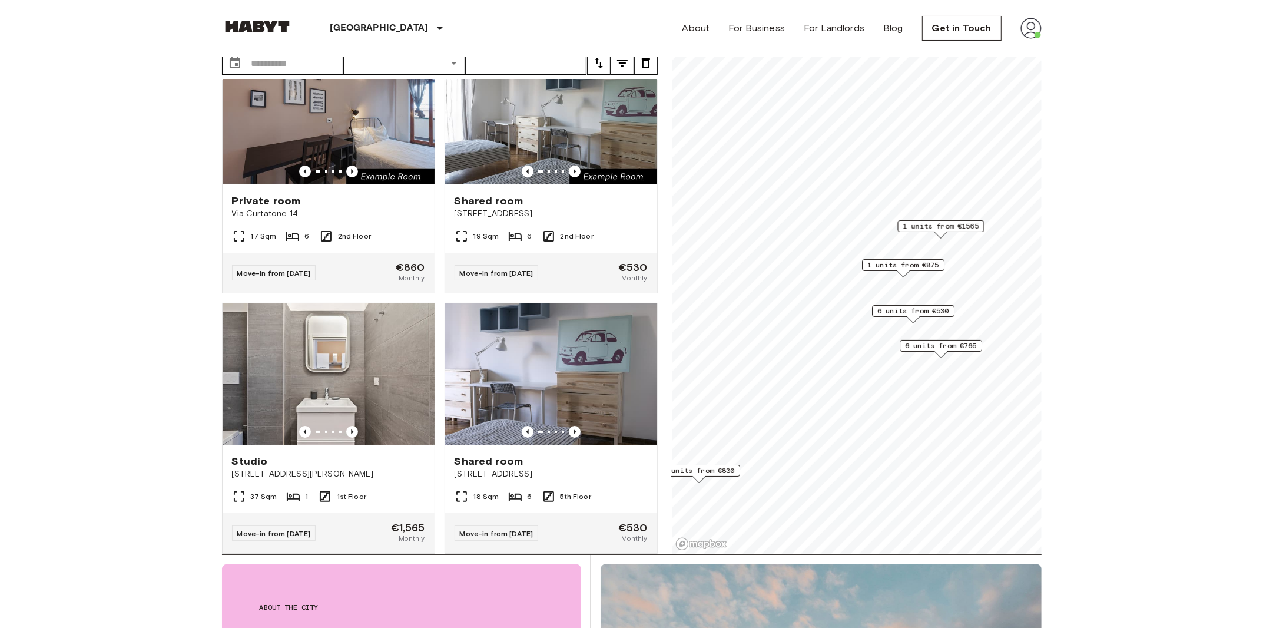
scroll to position [76, 0]
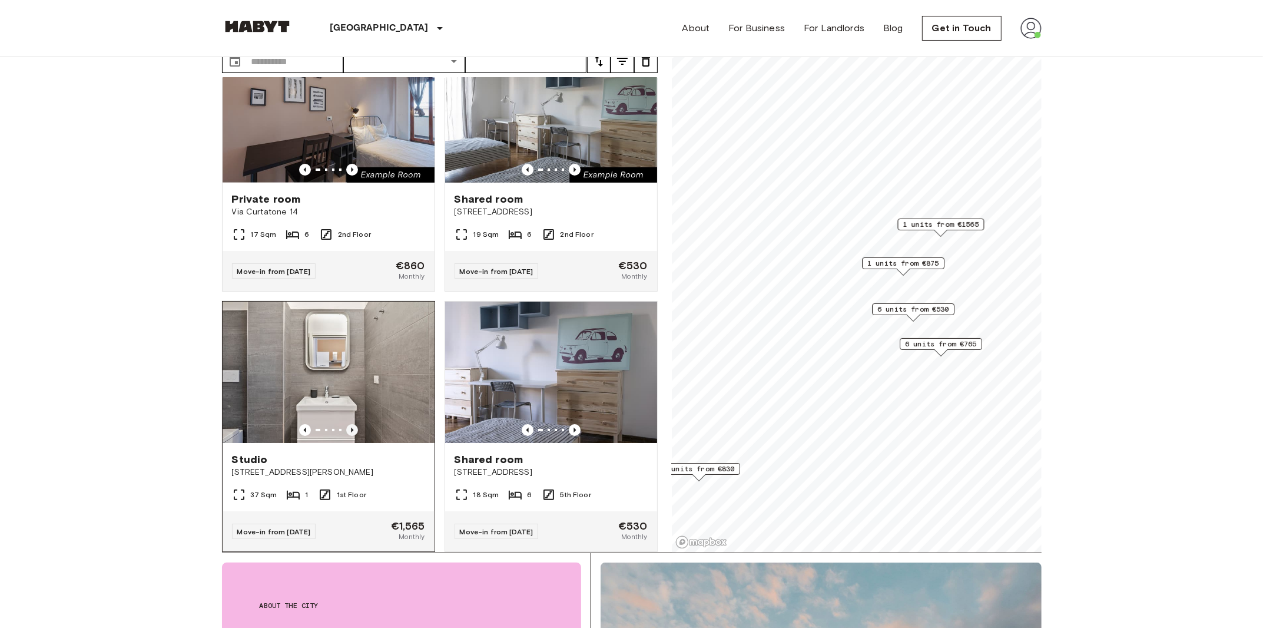
click at [347, 424] on icon "Previous image" at bounding box center [352, 430] width 12 height 12
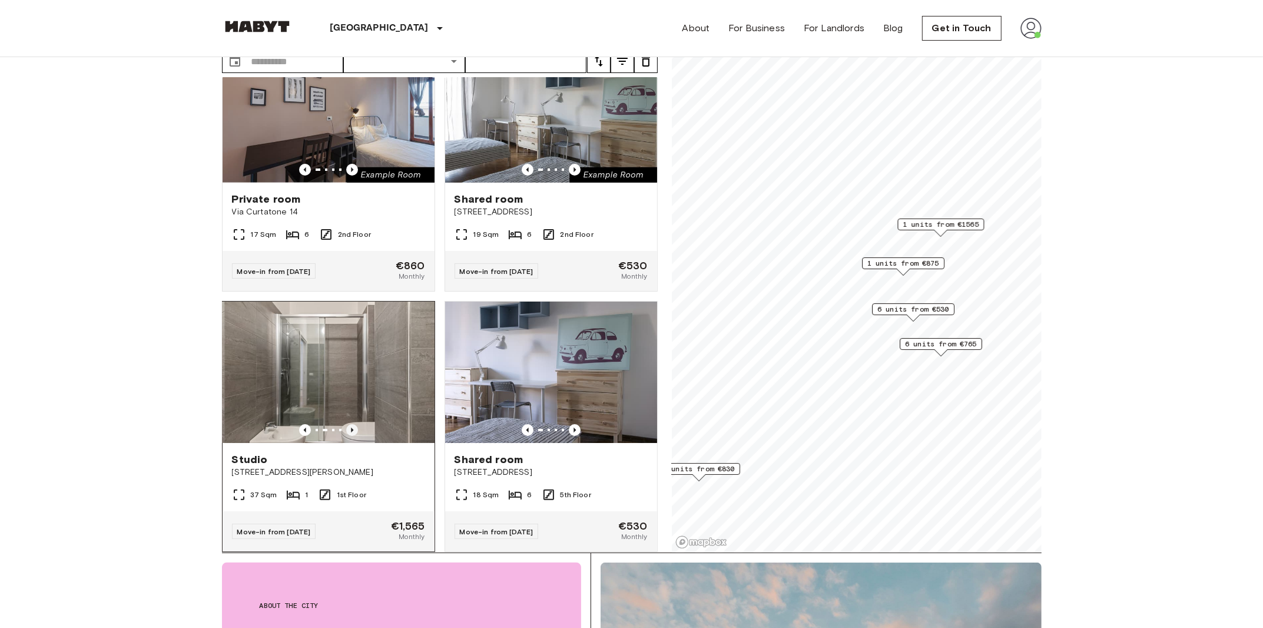
click at [347, 424] on icon "Previous image" at bounding box center [352, 430] width 12 height 12
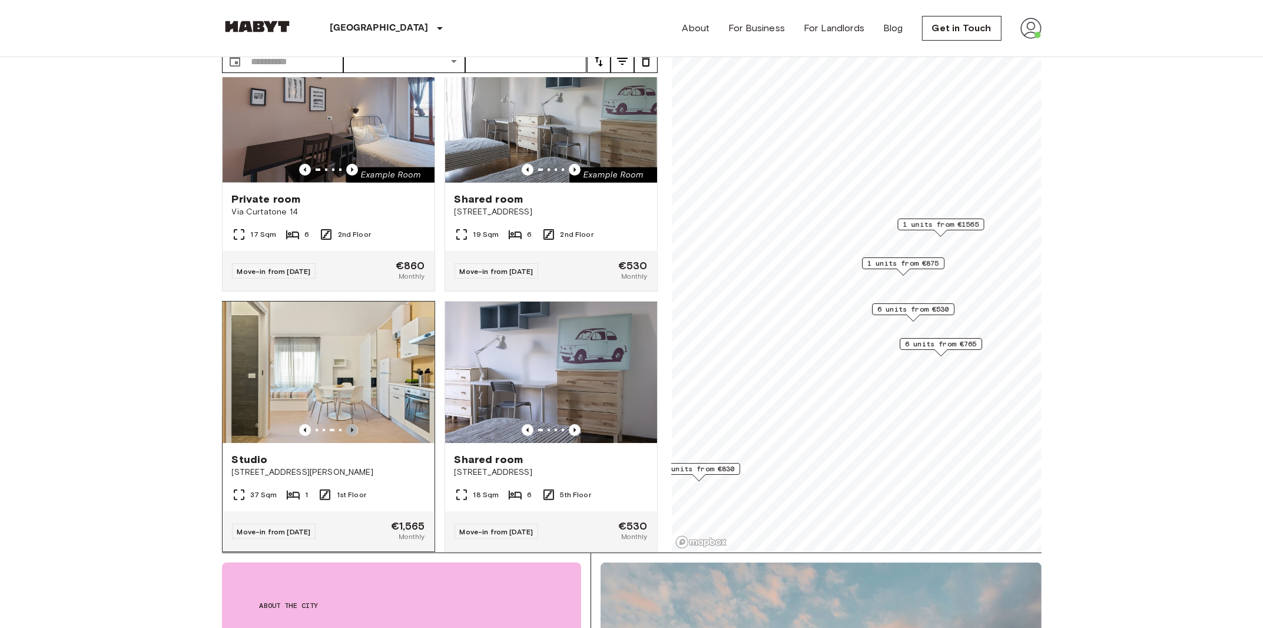
click at [347, 424] on icon "Previous image" at bounding box center [352, 430] width 12 height 12
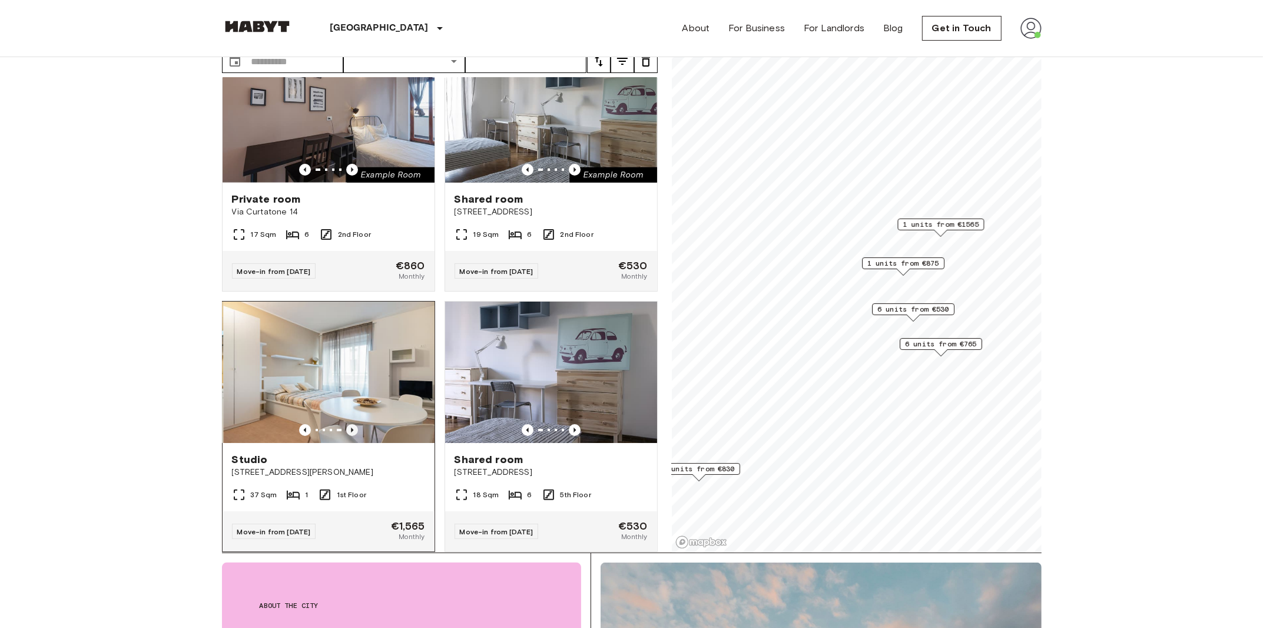
click at [347, 424] on icon "Previous image" at bounding box center [352, 430] width 12 height 12
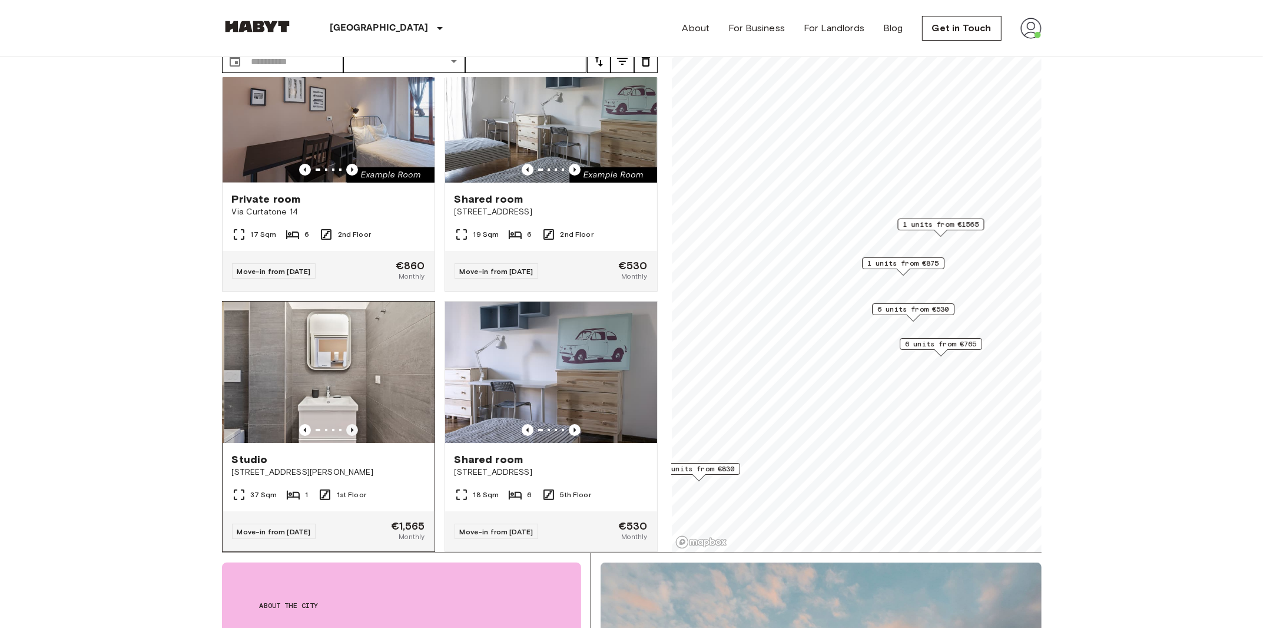
click at [347, 424] on icon "Previous image" at bounding box center [352, 430] width 12 height 12
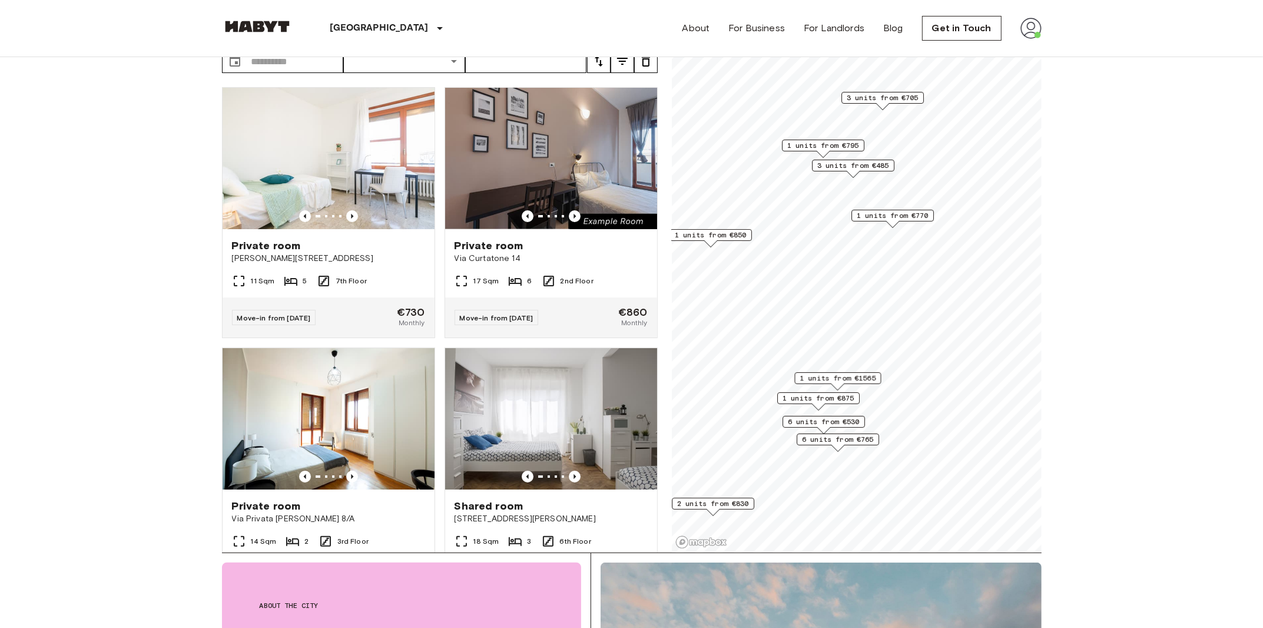
drag, startPoint x: 1018, startPoint y: 40, endPoint x: 818, endPoint y: 423, distance: 432.9
click at [818, 423] on span "6 units from €530" at bounding box center [824, 421] width 72 height 11
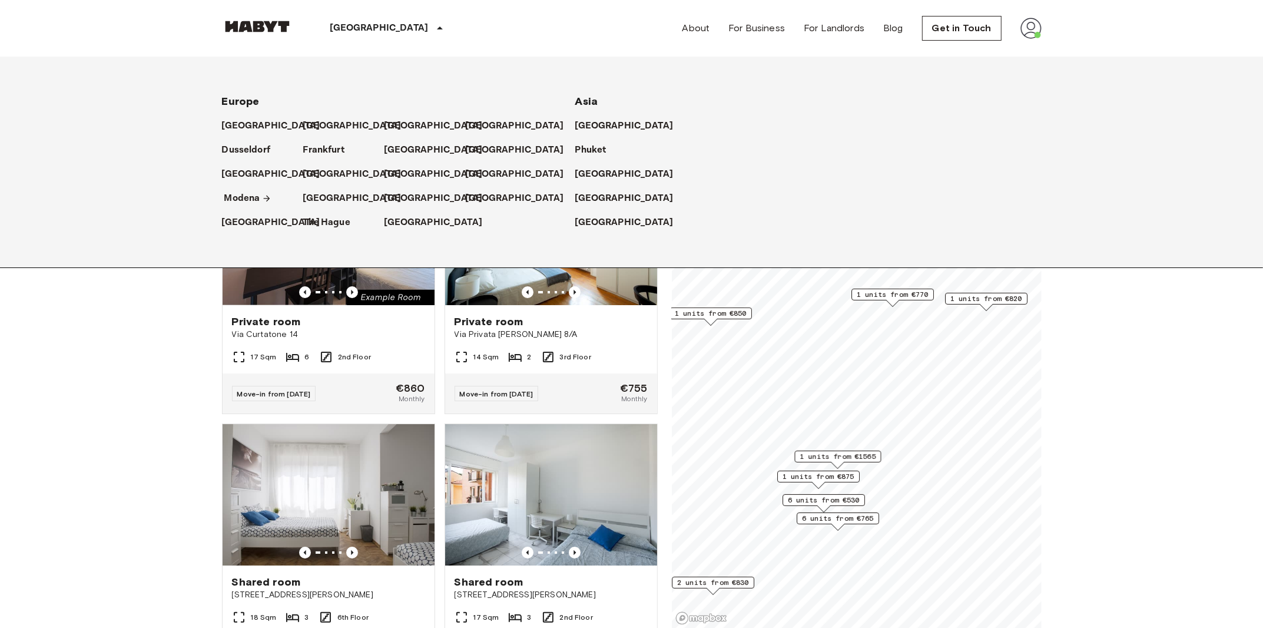
click at [241, 199] on p "Modena" at bounding box center [242, 198] width 36 height 14
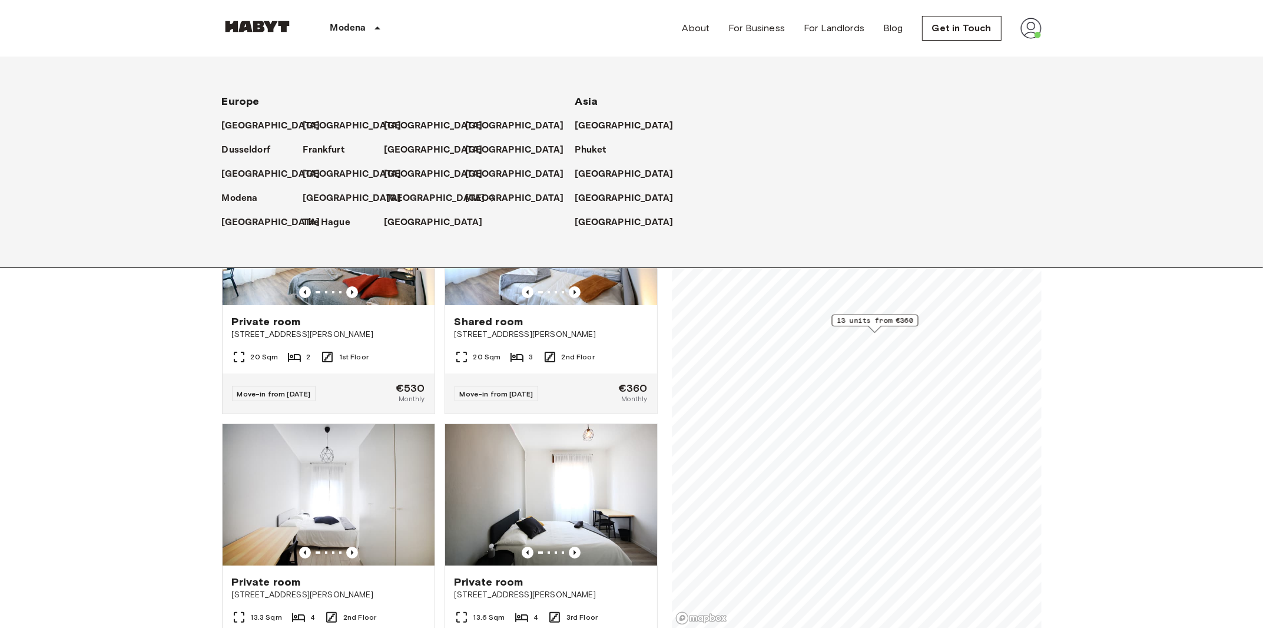
click at [402, 201] on p "[GEOGRAPHIC_DATA]" at bounding box center [436, 198] width 98 height 14
